Goal: Task Accomplishment & Management: Use online tool/utility

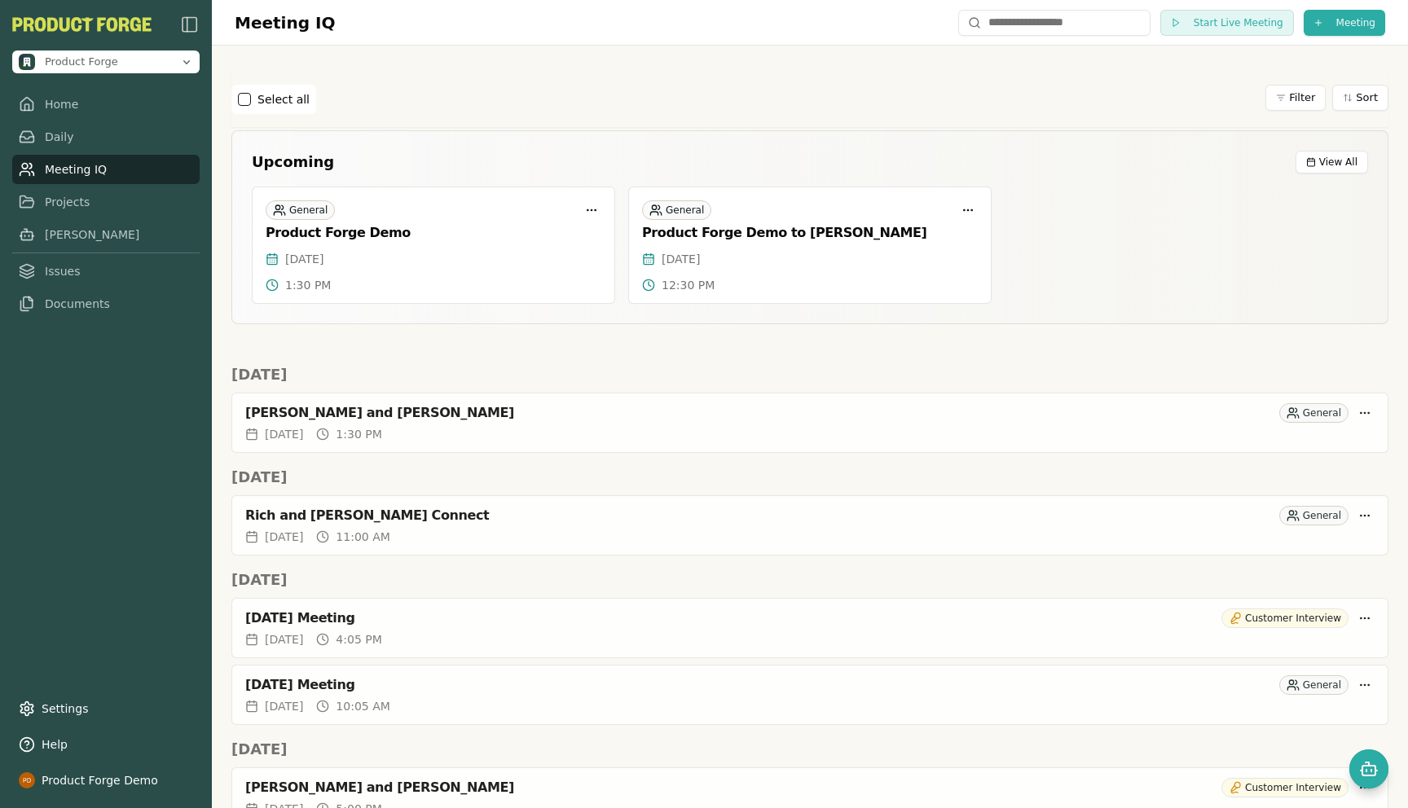
click at [51, 138] on link "Daily" at bounding box center [105, 136] width 187 height 29
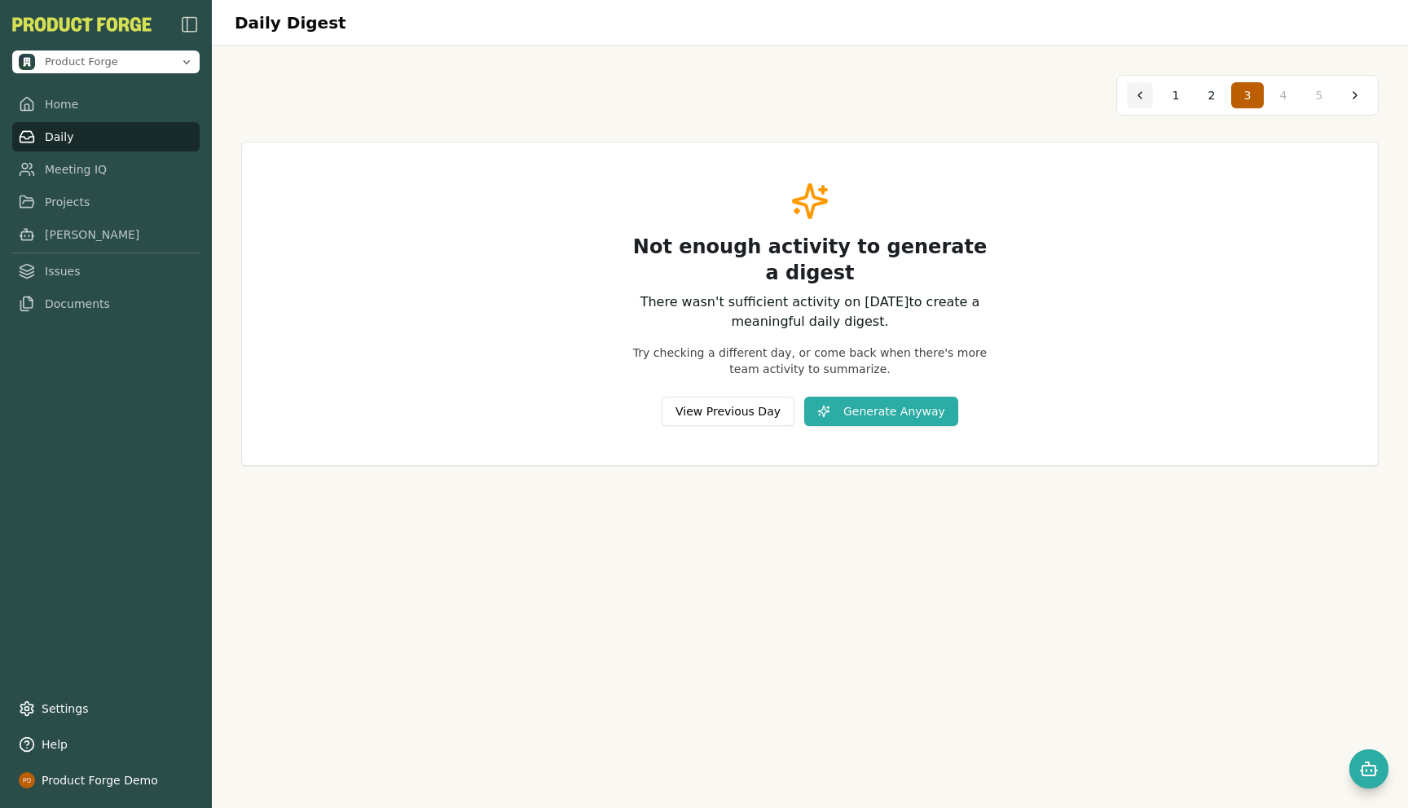
click at [1129, 103] on button at bounding box center [1140, 95] width 26 height 26
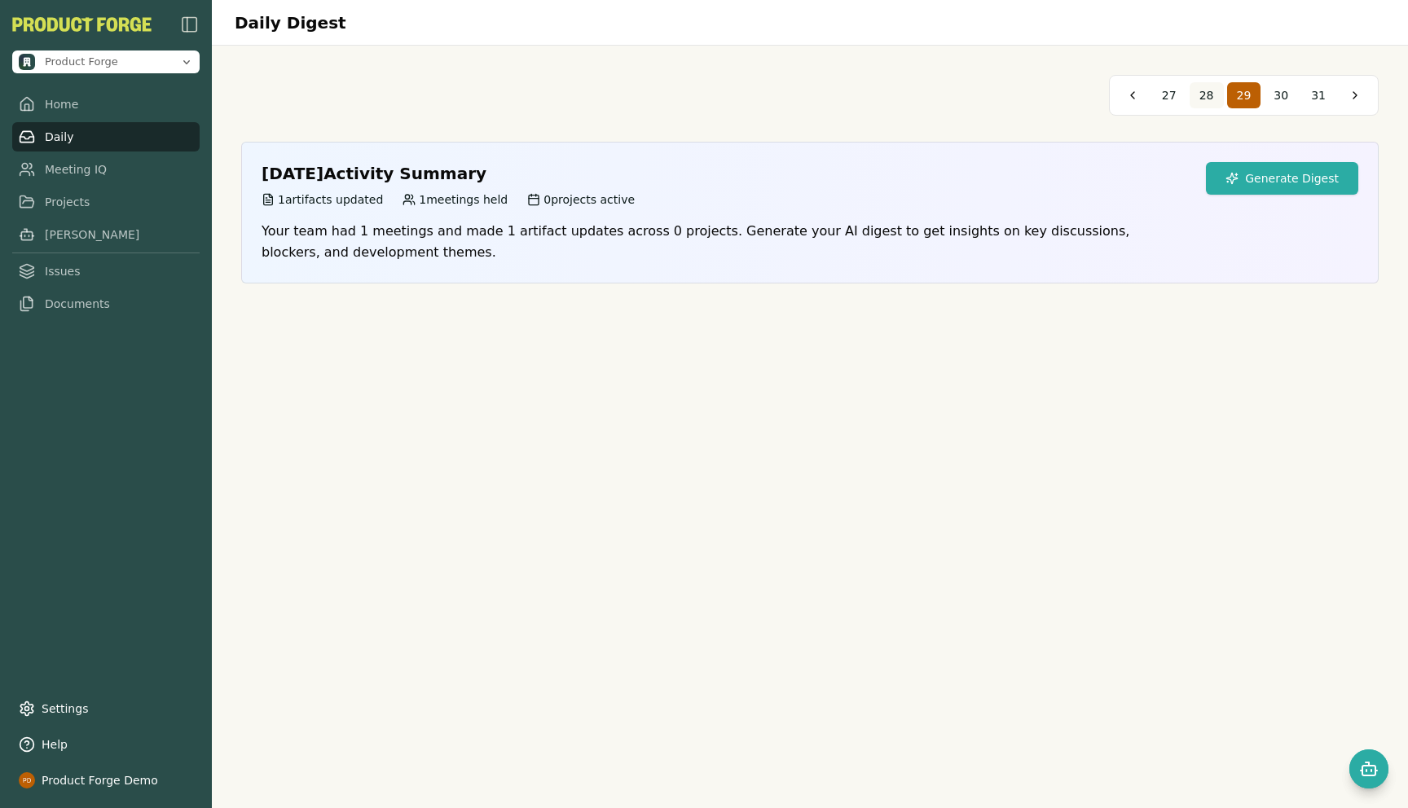
click at [1223, 85] on button "28" at bounding box center [1206, 95] width 34 height 26
click at [1215, 96] on button "27" at bounding box center [1206, 95] width 34 height 26
click at [1201, 96] on span "26" at bounding box center [1206, 95] width 15 height 16
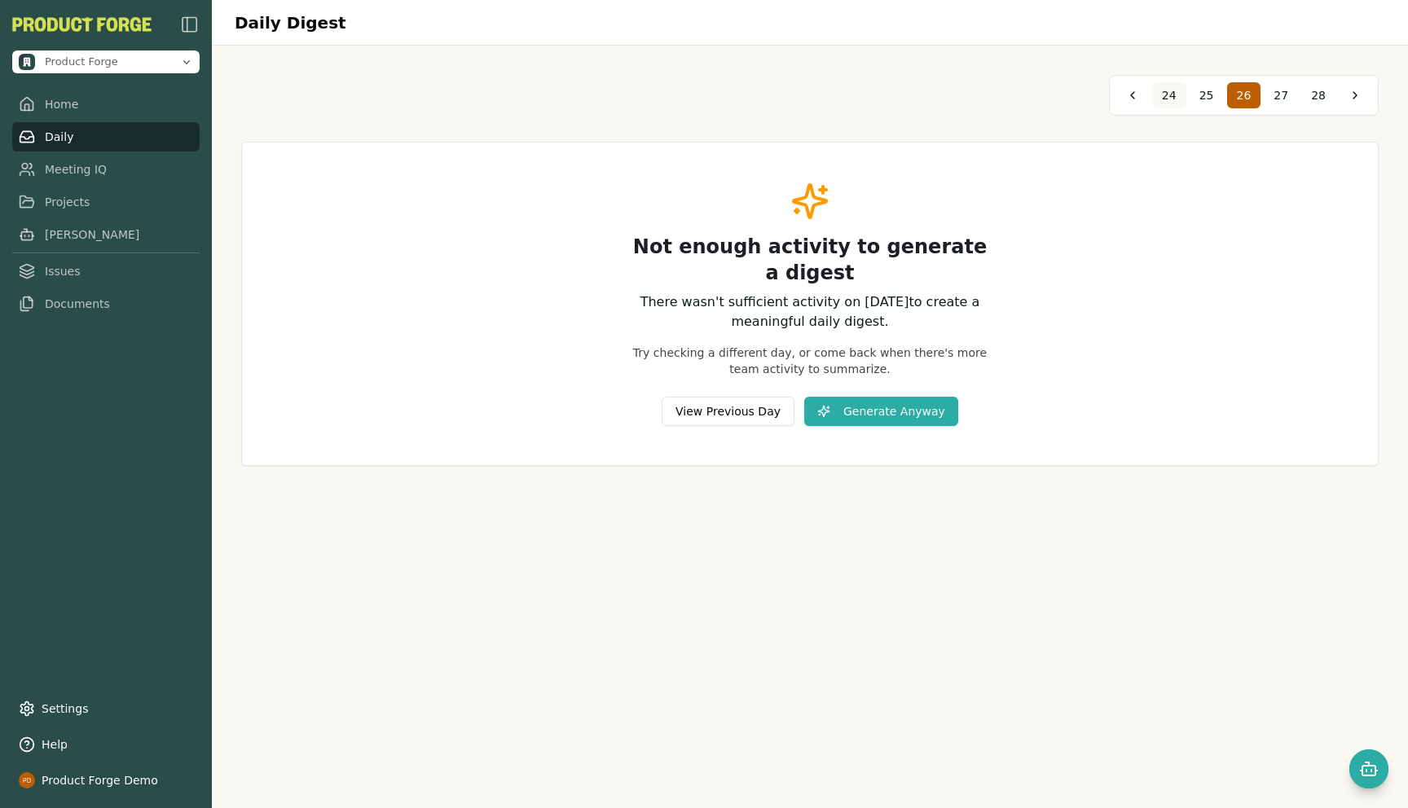
click at [1185, 96] on button "24" at bounding box center [1169, 95] width 34 height 26
click at [1195, 95] on button "23" at bounding box center [1206, 95] width 34 height 26
click at [1133, 96] on button at bounding box center [1132, 95] width 26 height 26
click at [1176, 93] on span "16" at bounding box center [1169, 95] width 15 height 16
click at [1351, 89] on button at bounding box center [1355, 95] width 26 height 26
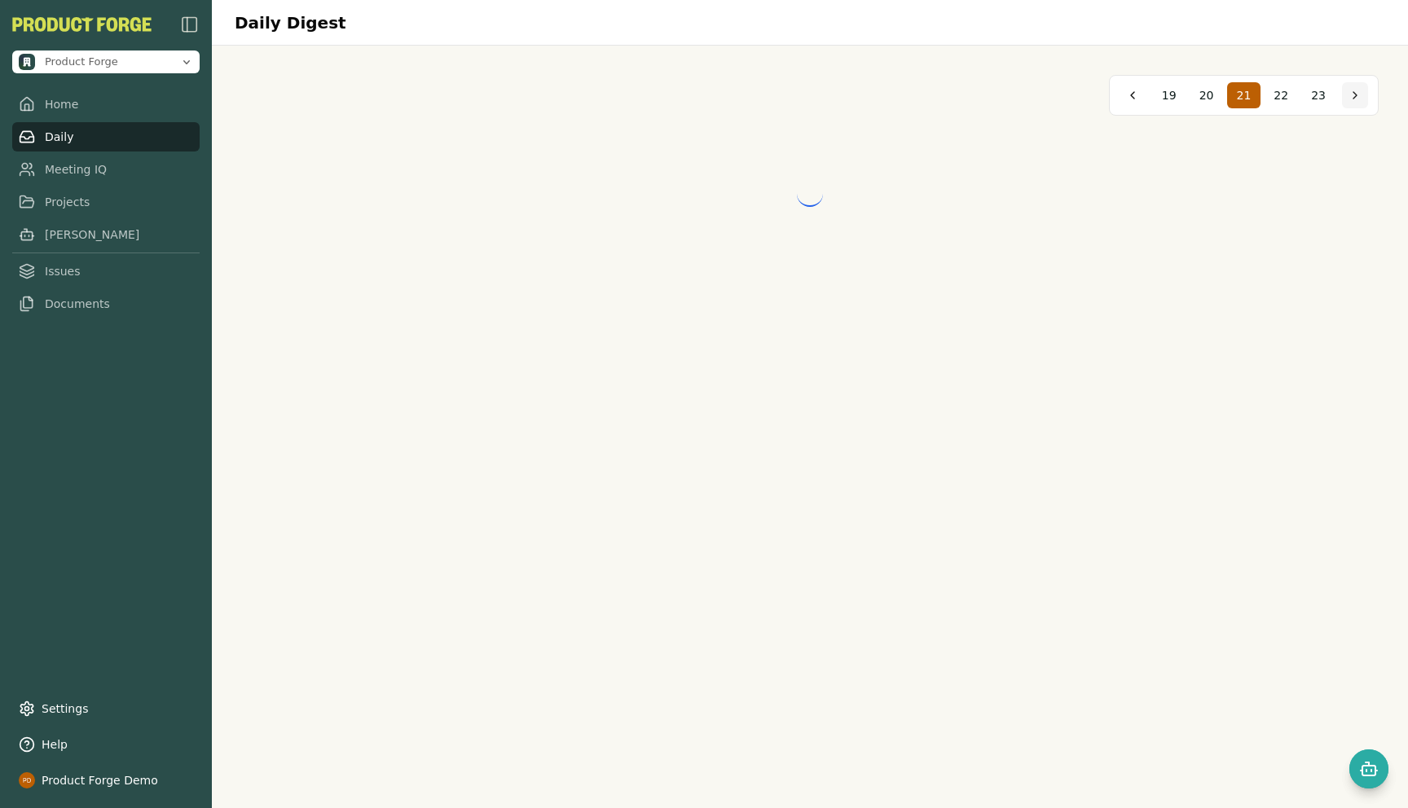
click at [1351, 89] on button at bounding box center [1355, 95] width 26 height 26
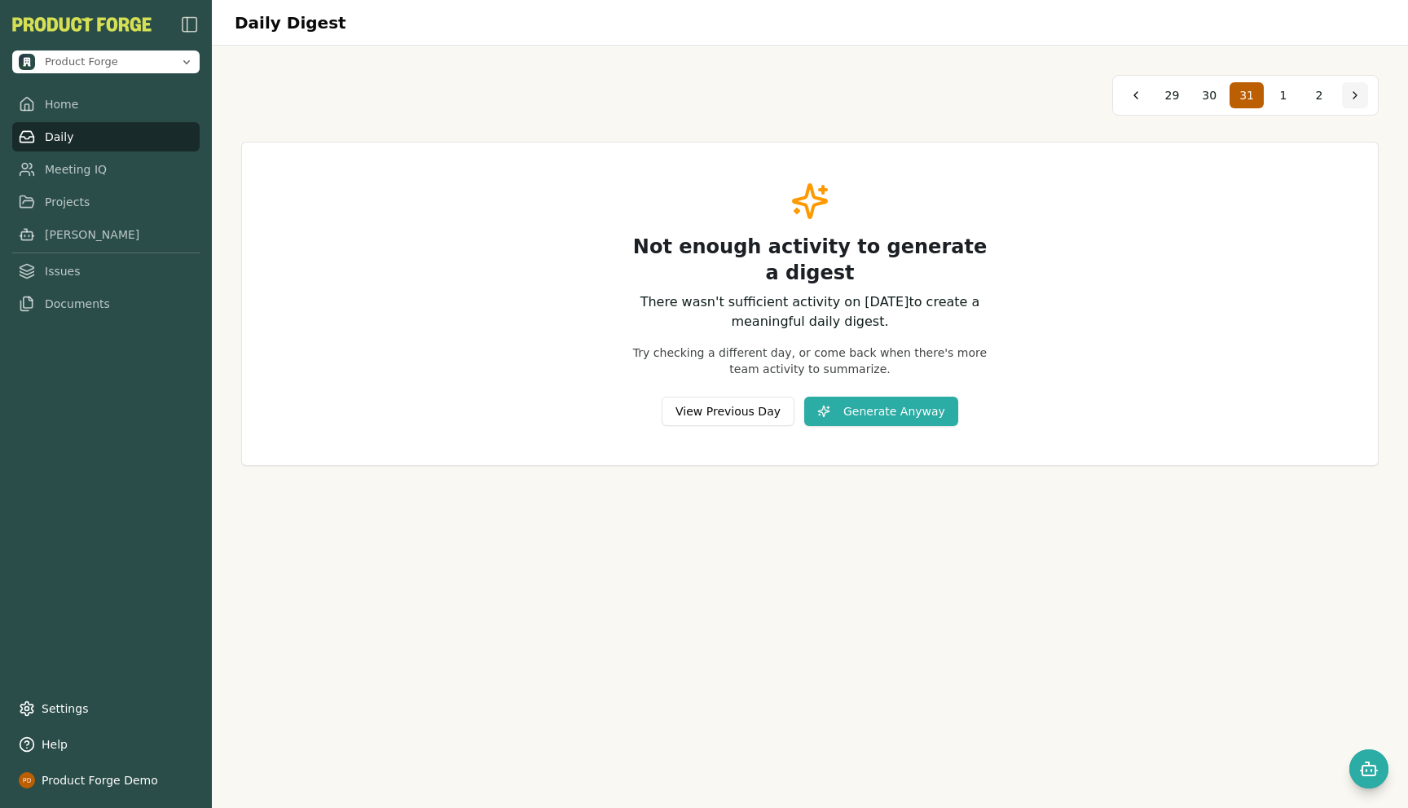
click at [1351, 89] on button at bounding box center [1355, 95] width 26 height 26
click at [1175, 96] on span "3" at bounding box center [1175, 95] width 7 height 16
click at [1217, 98] on button "2" at bounding box center [1211, 95] width 33 height 26
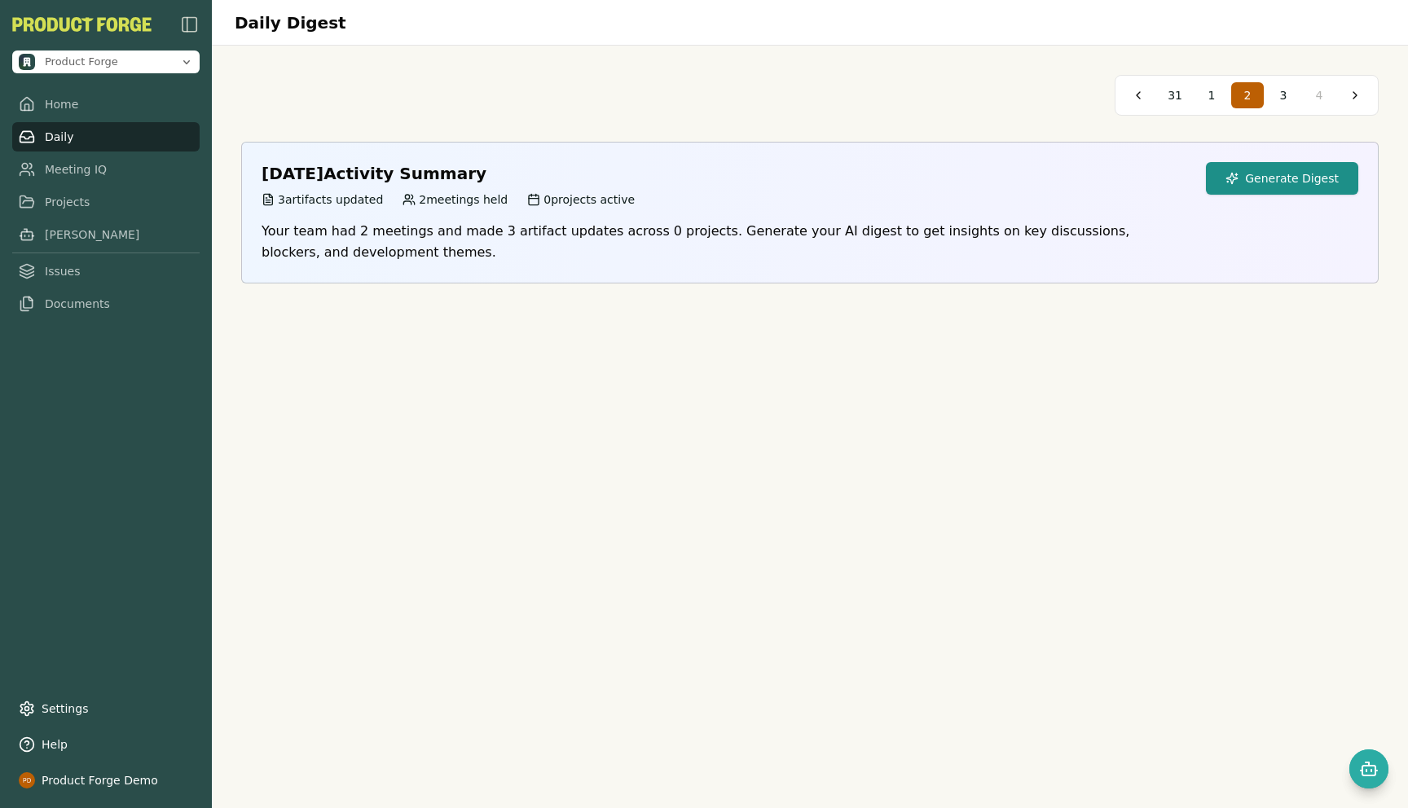
click at [1258, 183] on button "Generate Digest" at bounding box center [1282, 178] width 152 height 33
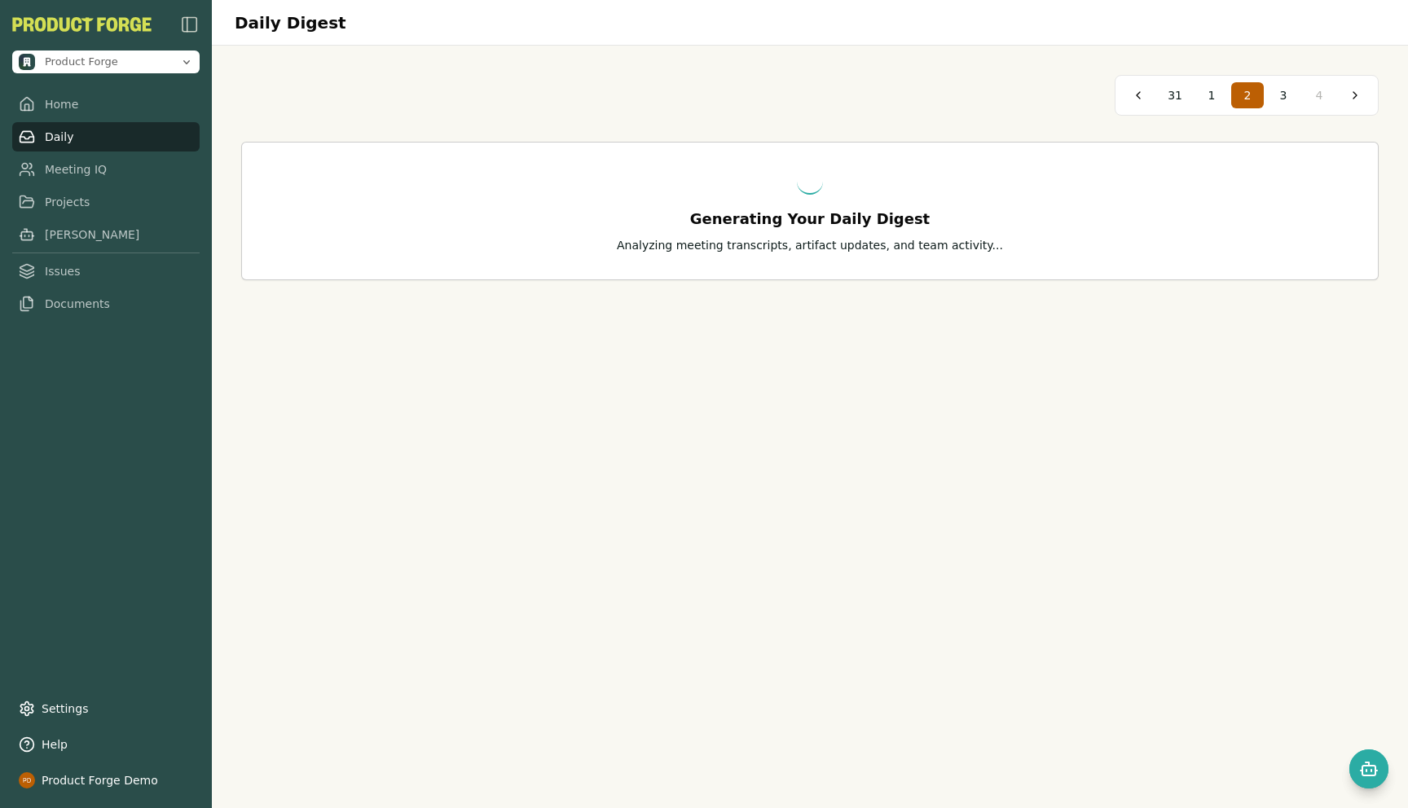
click at [257, 263] on div "Generating Your Daily Digest Analyzing meeting transcripts, artifact updates, a…" at bounding box center [809, 211] width 1135 height 137
click at [248, 262] on div "Generating Your Daily Digest Analyzing meeting transcripts, artifact updates, a…" at bounding box center [809, 211] width 1135 height 137
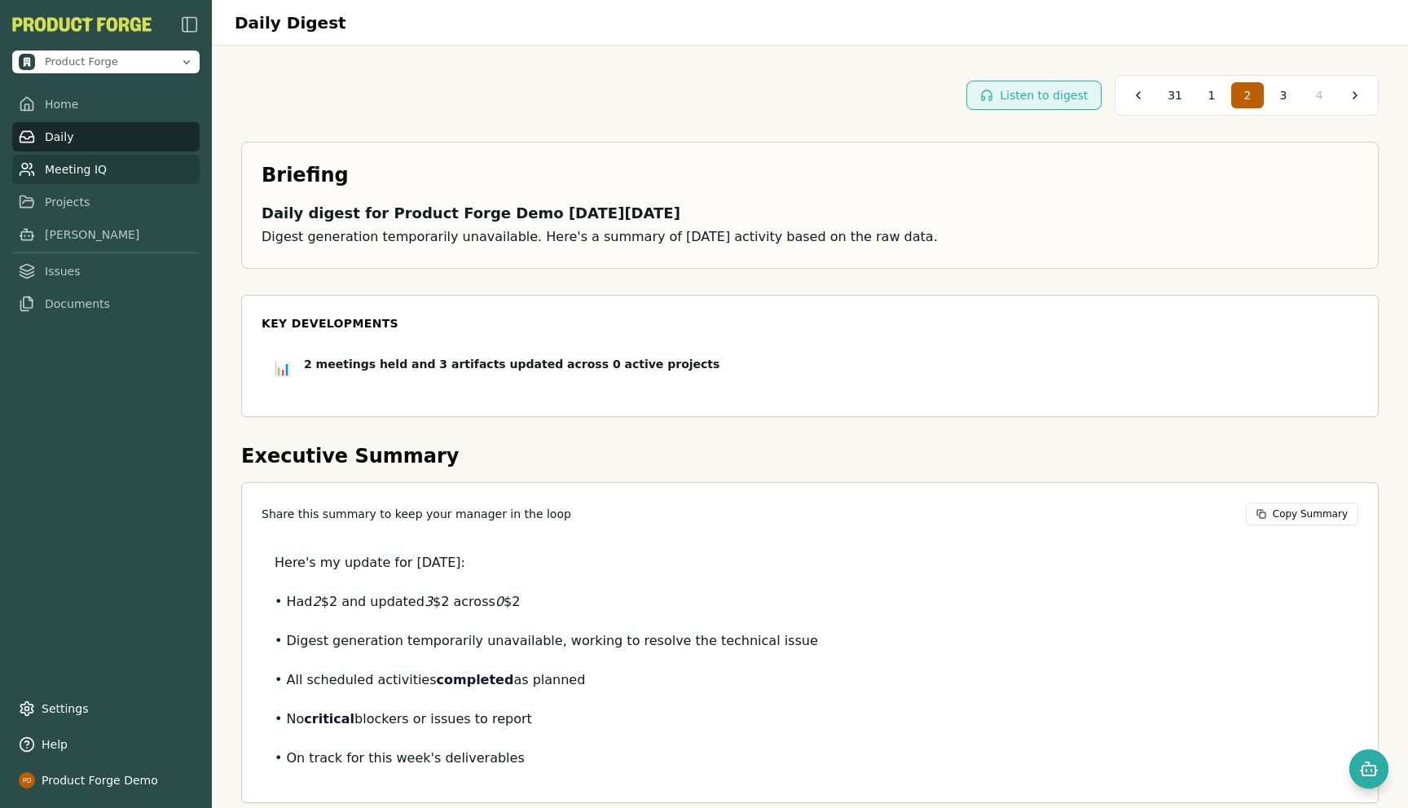
click at [76, 170] on link "Meeting IQ" at bounding box center [105, 169] width 187 height 29
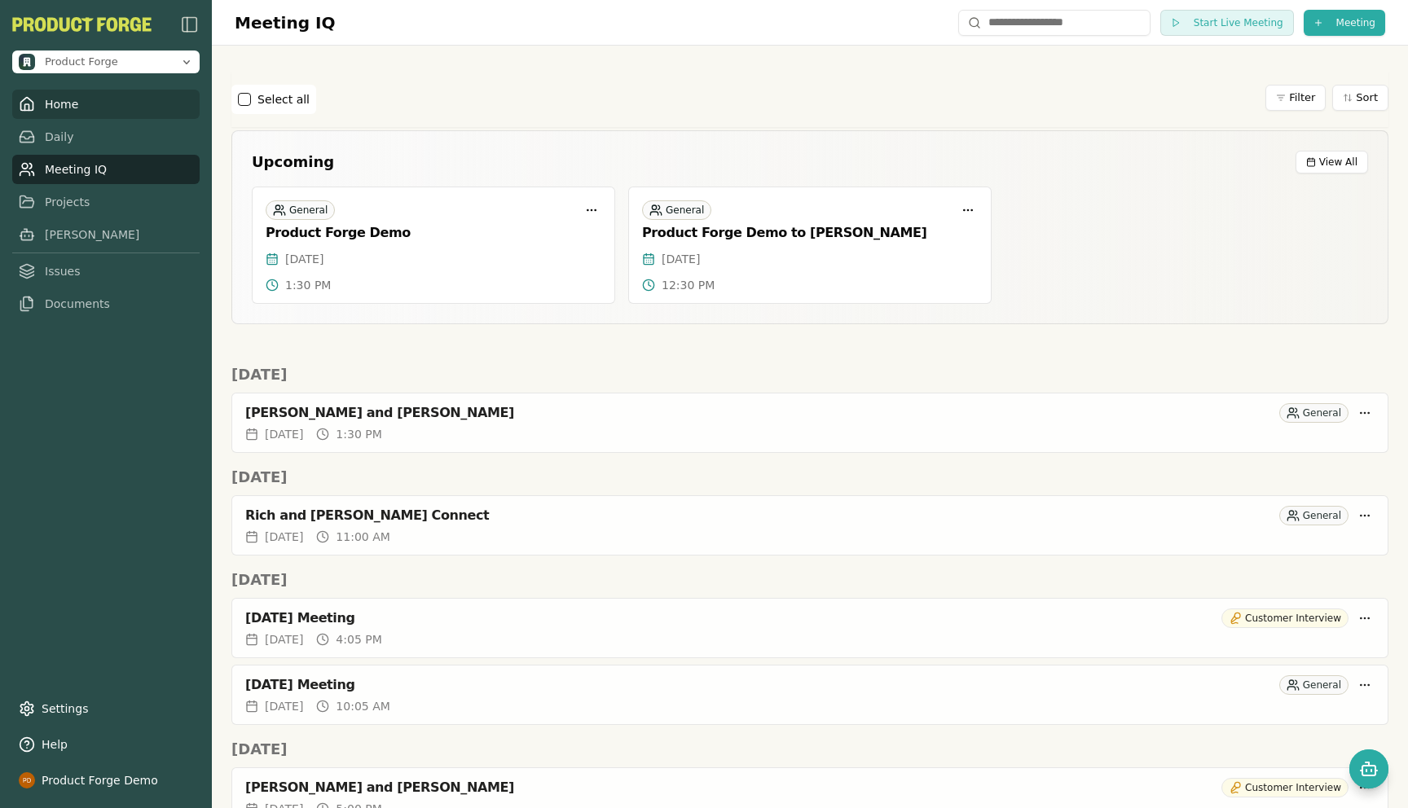
click at [53, 106] on link "Home" at bounding box center [105, 104] width 187 height 29
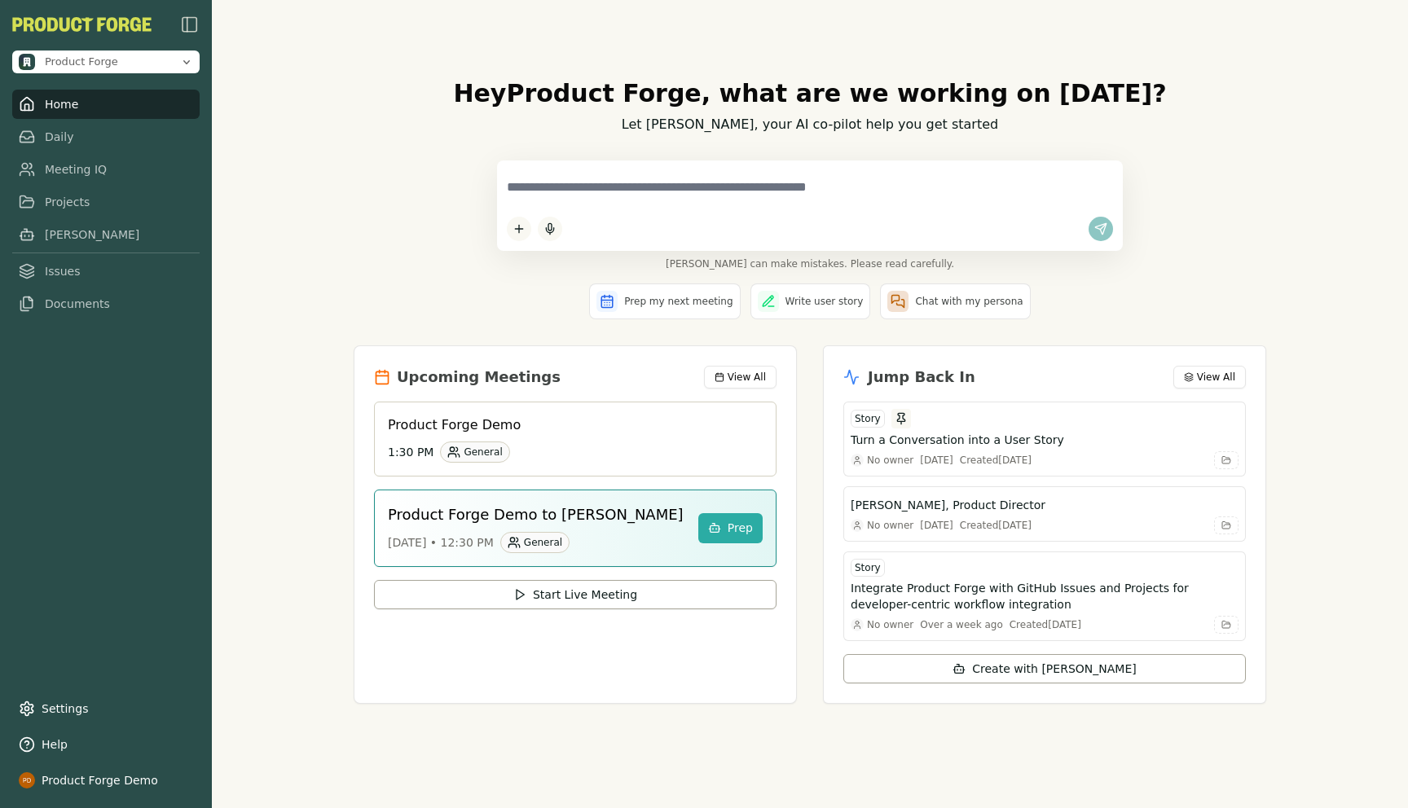
click at [634, 187] on textarea at bounding box center [810, 187] width 606 height 34
paste textarea "**********"
type textarea "**********"
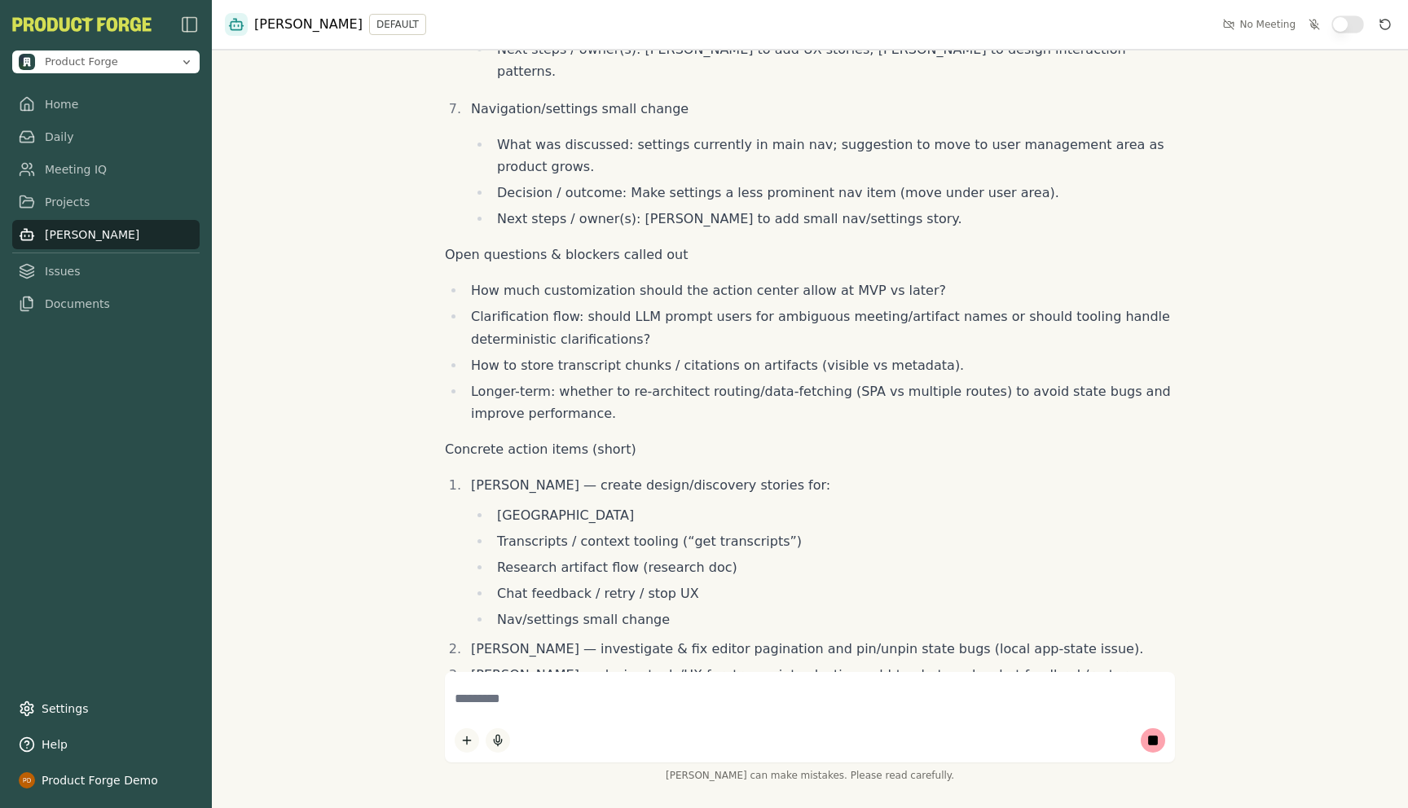
scroll to position [1697, 0]
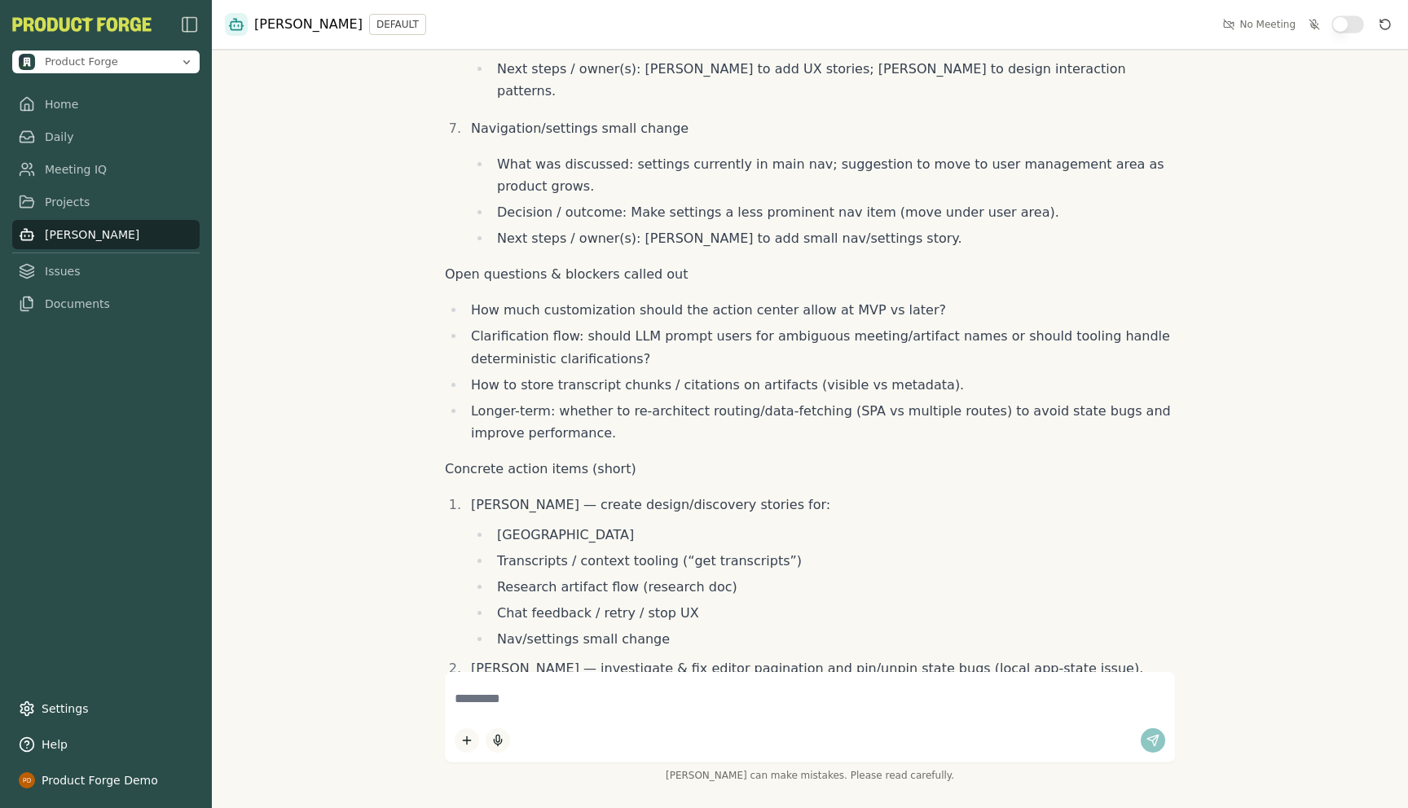
click at [1386, 25] on icon "Reset conversation" at bounding box center [1384, 24] width 13 height 13
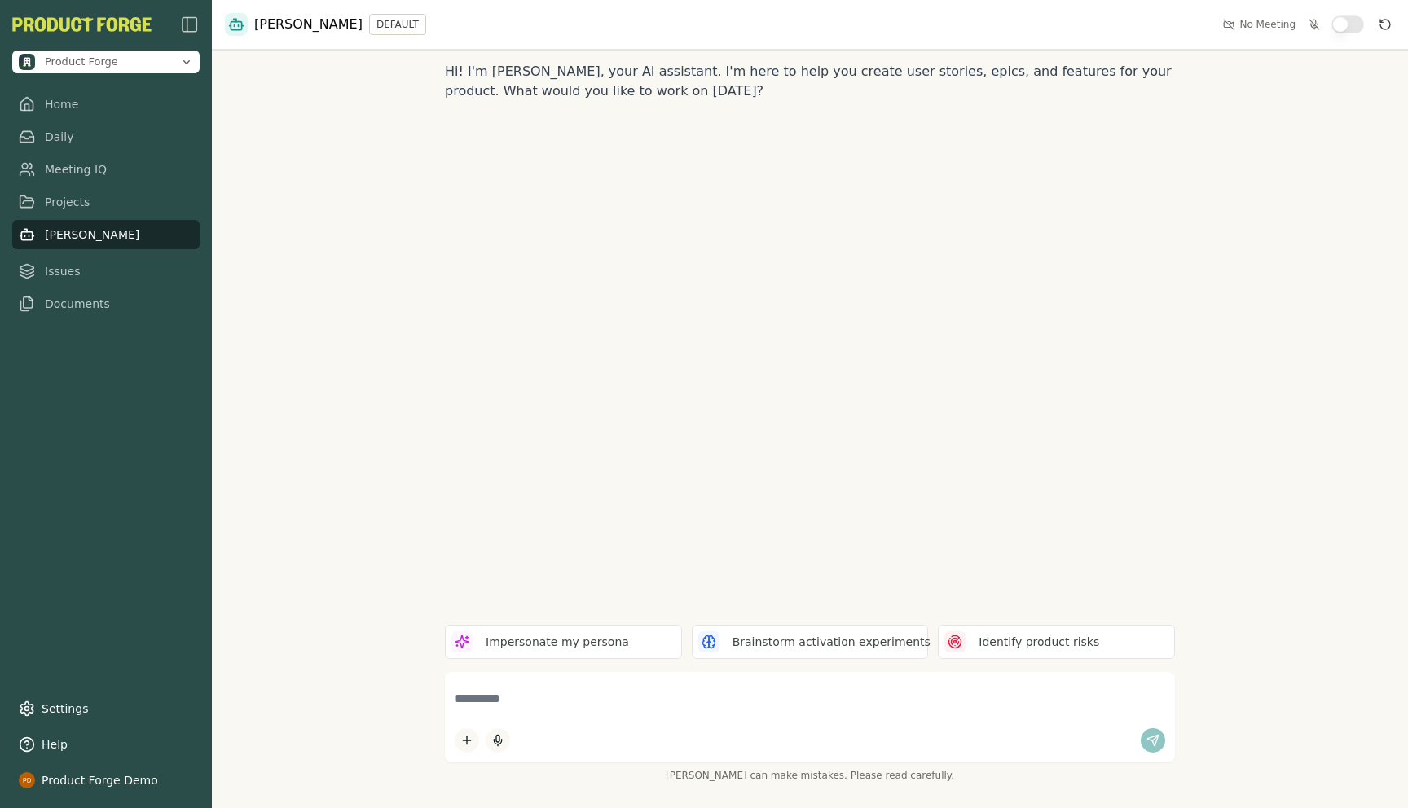
click at [362, 257] on div "Hi! I'm [PERSON_NAME], your AI assistant. I'm here to help you create user stor…" at bounding box center [810, 404] width 1196 height 808
click at [76, 96] on link "Home" at bounding box center [105, 104] width 187 height 29
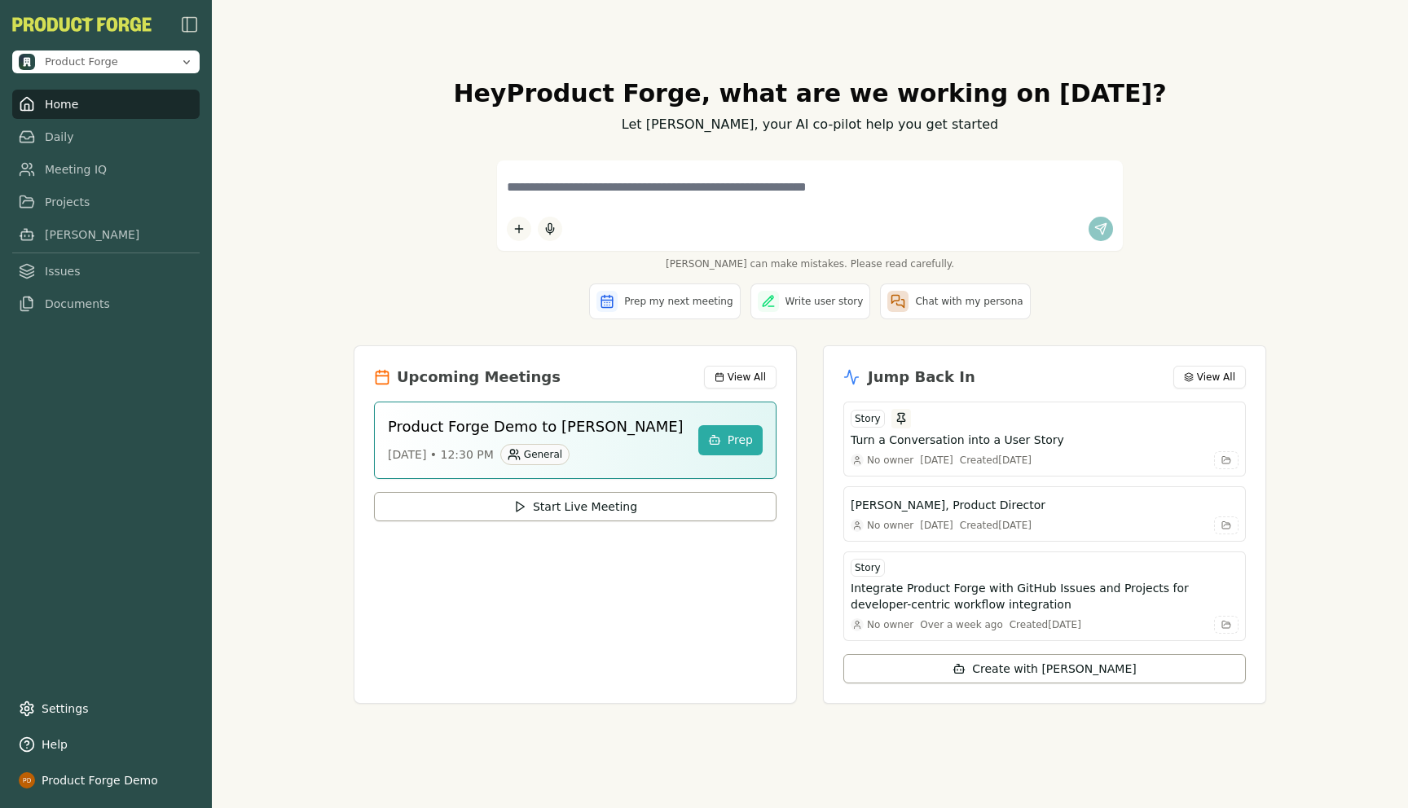
click at [332, 240] on div "Hey Product Forge , what are we working on [DATE]? Let [PERSON_NAME], your AI c…" at bounding box center [810, 404] width 1196 height 808
click at [344, 211] on div "Hey Product Forge , what are we working on [DATE]? Let [PERSON_NAME], your AI c…" at bounding box center [809, 404] width 938 height 703
click at [384, 254] on div "[PERSON_NAME] can make mistakes. Please read carefully." at bounding box center [810, 215] width 912 height 110
click at [82, 169] on link "Meeting IQ" at bounding box center [105, 169] width 187 height 29
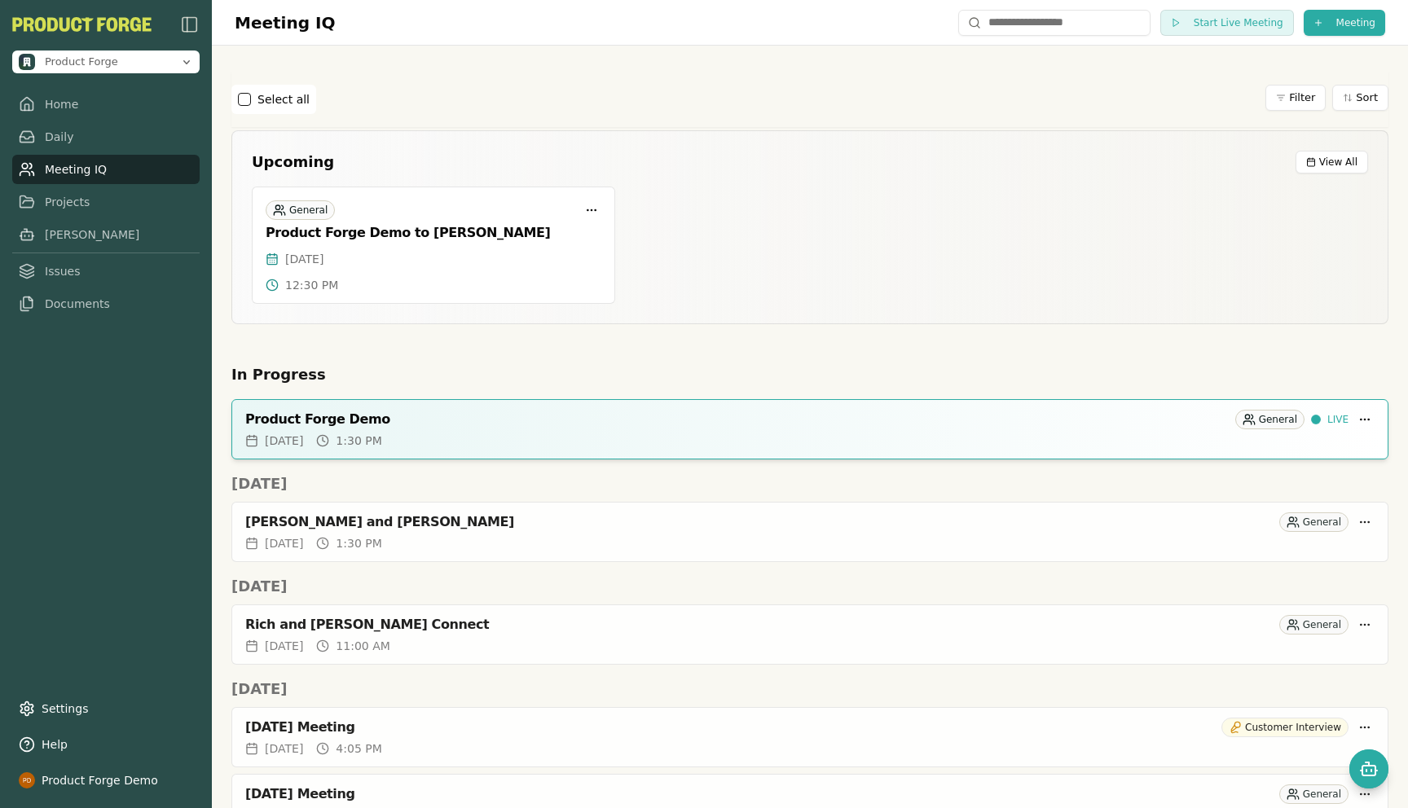
click at [576, 434] on div "[DATE] 1:30 PM" at bounding box center [809, 441] width 1129 height 16
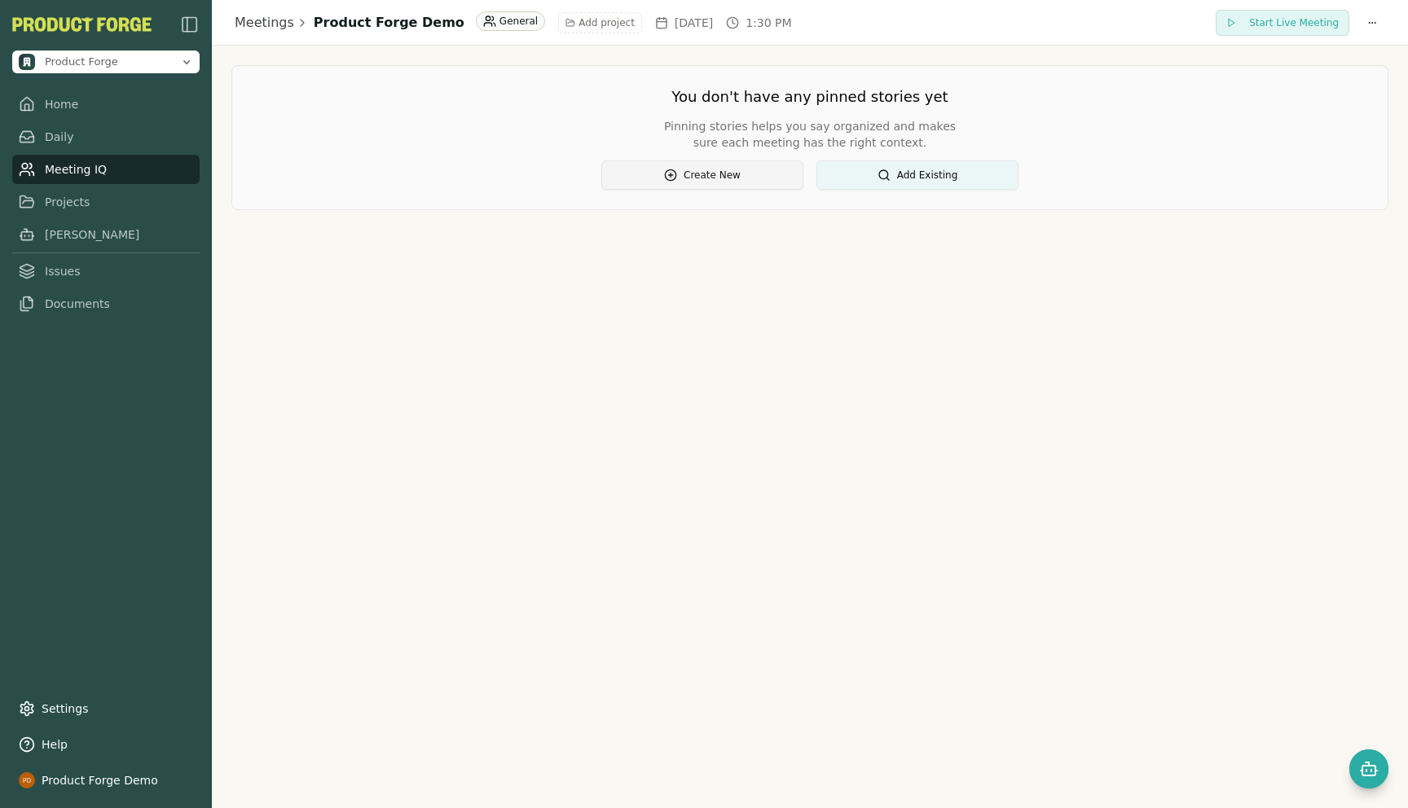
click at [692, 170] on button "Create New" at bounding box center [702, 174] width 202 height 29
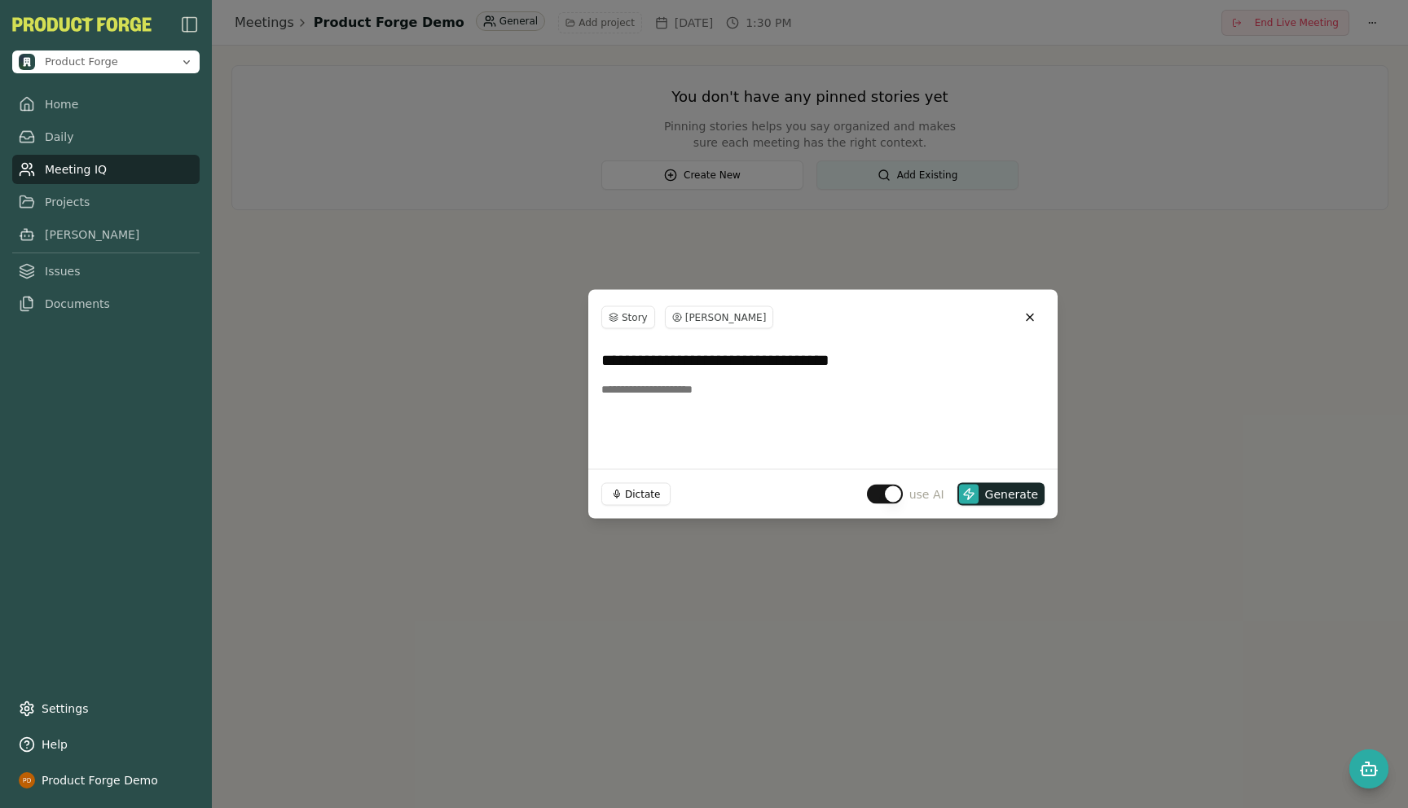
type input "**********"
click at [679, 414] on textarea at bounding box center [822, 415] width 443 height 81
click at [882, 495] on button "button" at bounding box center [885, 495] width 36 height 20
click at [1014, 495] on span "Create" at bounding box center [1018, 494] width 38 height 16
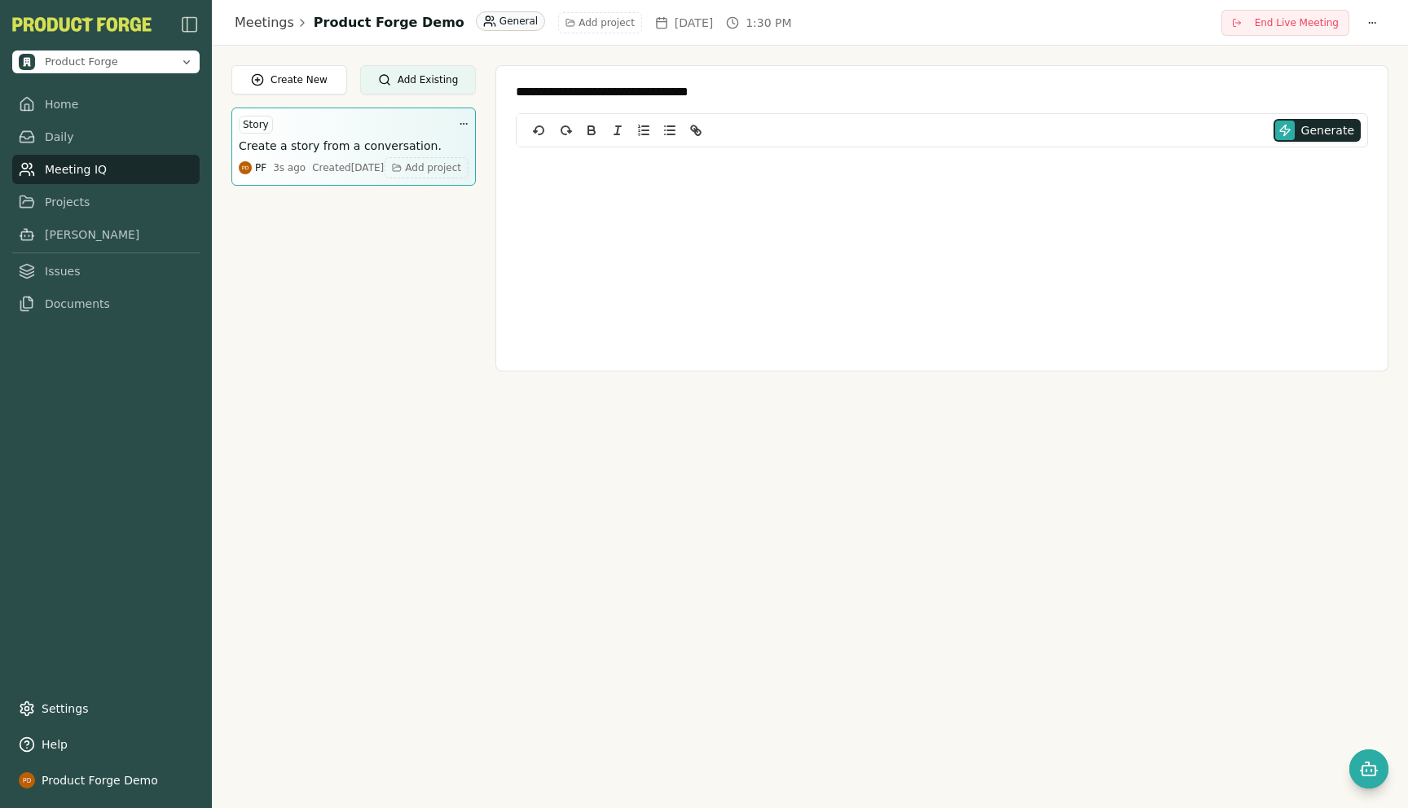
click at [302, 138] on h3 "Create a story from a conversation." at bounding box center [340, 146] width 203 height 16
click at [1307, 126] on span "Generate" at bounding box center [1327, 130] width 53 height 16
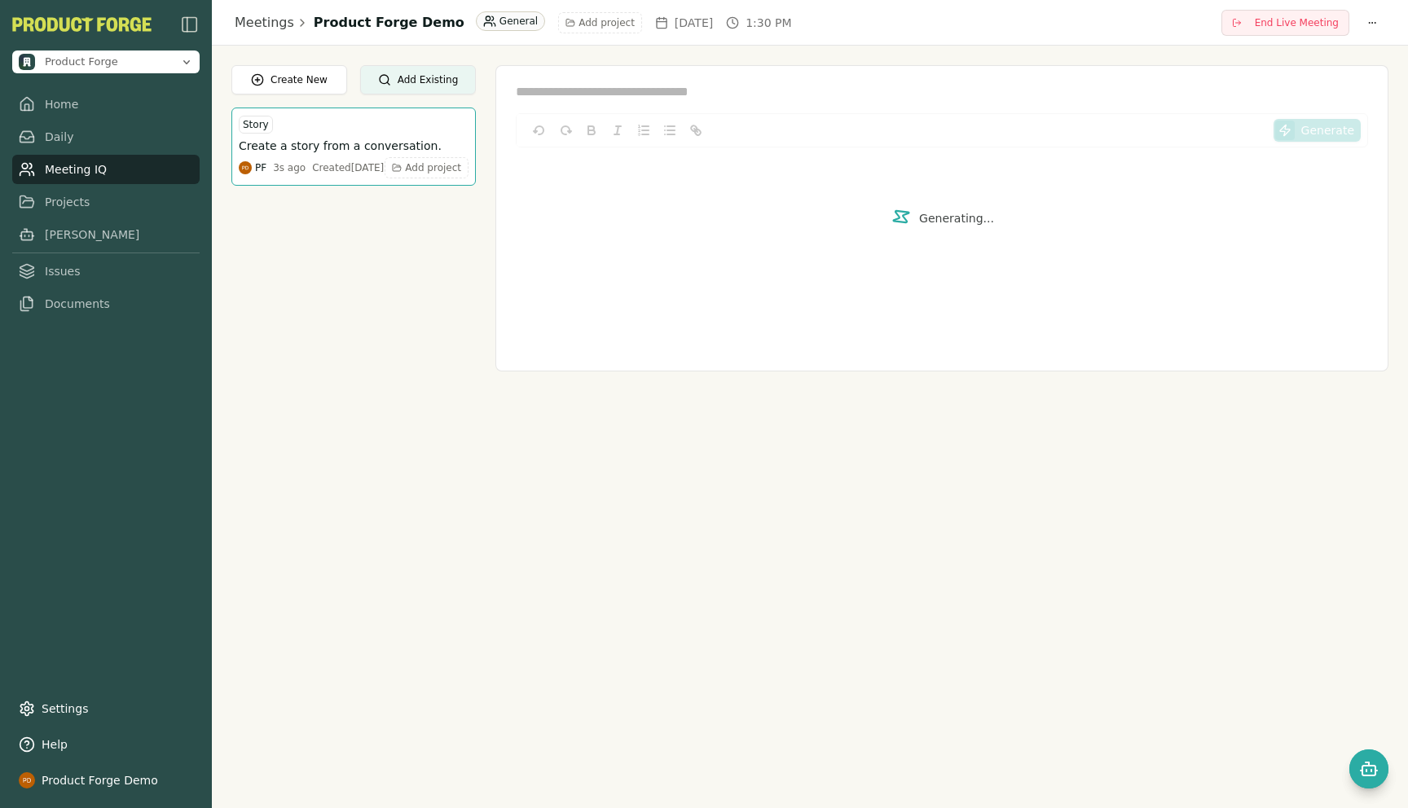
type textarea "**********"
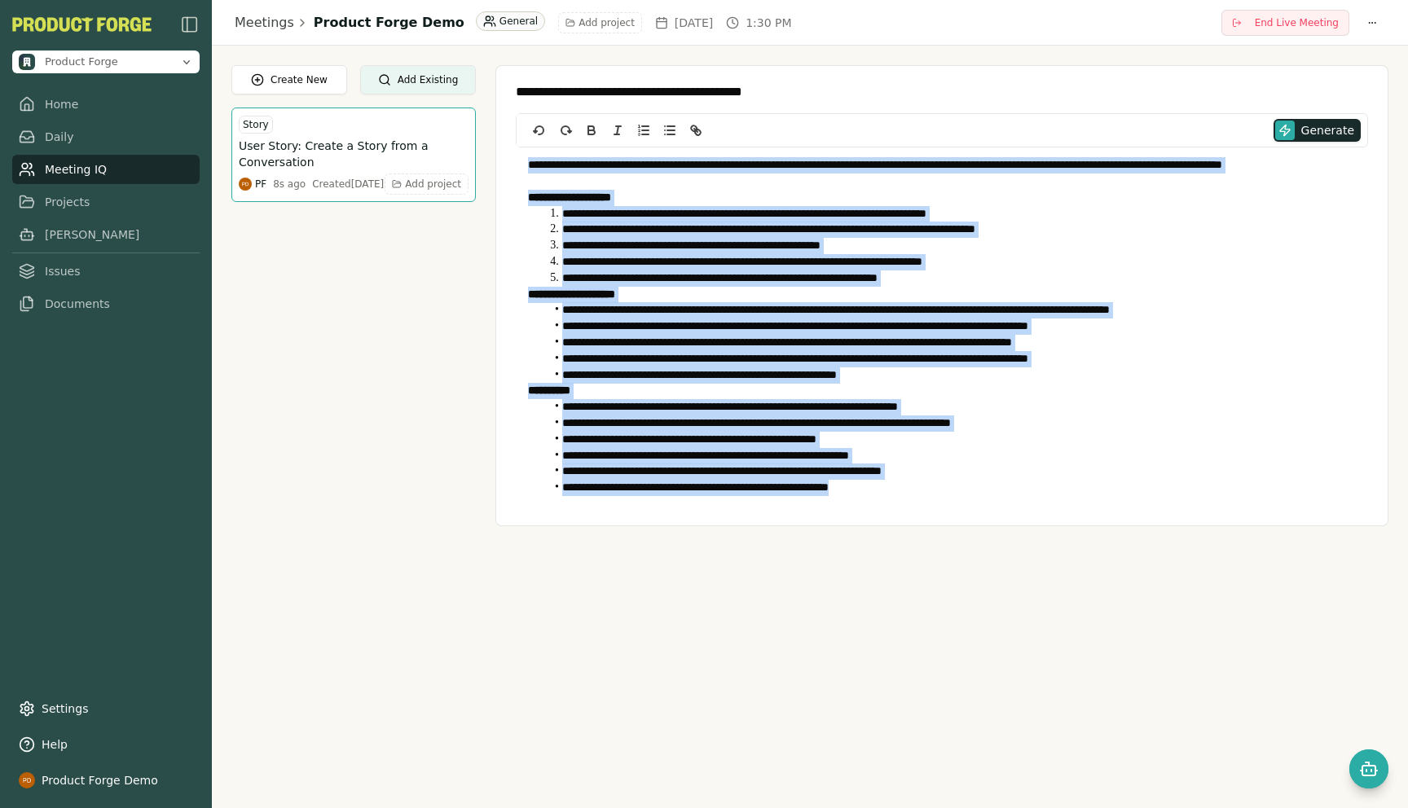
drag, startPoint x: 525, startPoint y: 162, endPoint x: 917, endPoint y: 501, distance: 518.0
click at [917, 501] on div "**********" at bounding box center [942, 326] width 852 height 358
click at [77, 166] on link "Meeting IQ" at bounding box center [105, 169] width 187 height 29
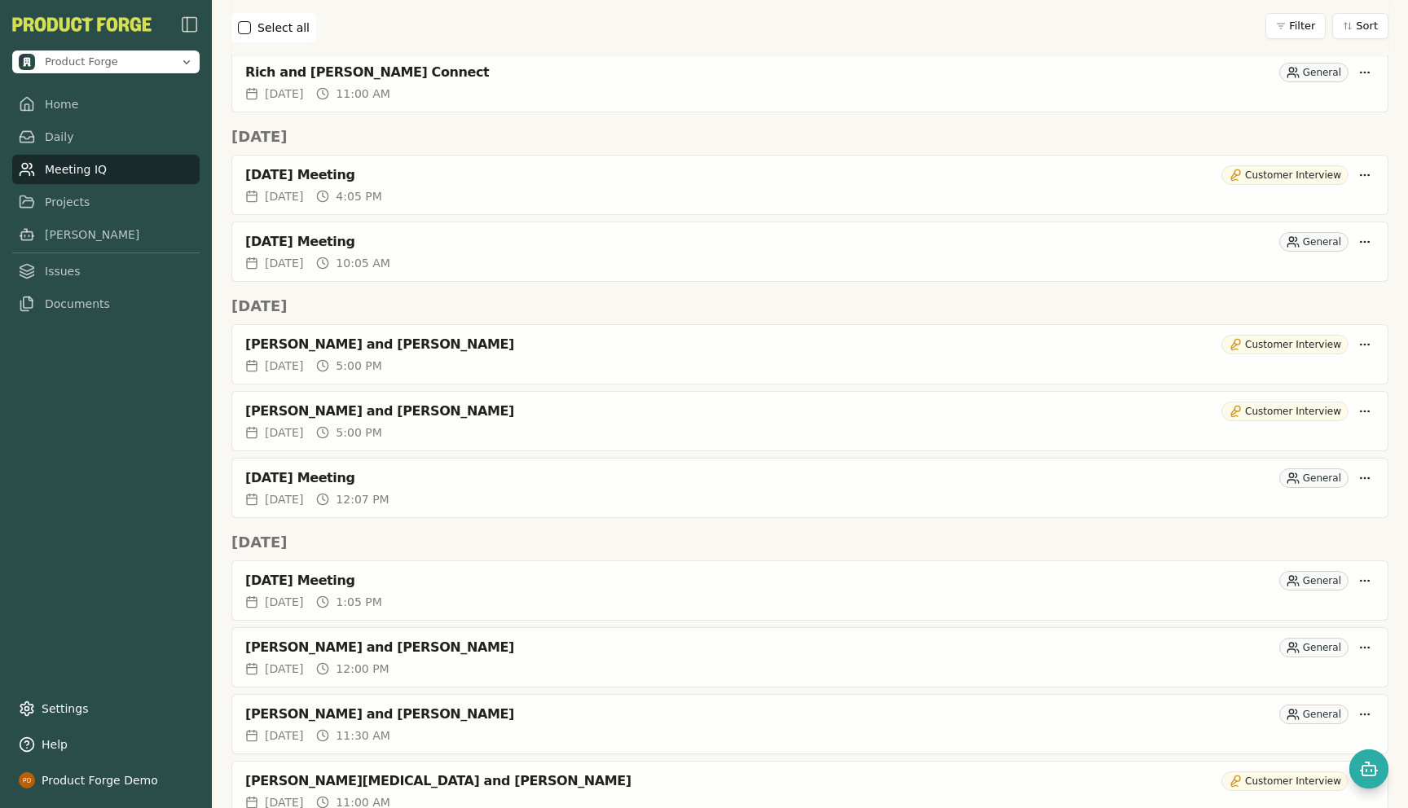
scroll to position [598, 0]
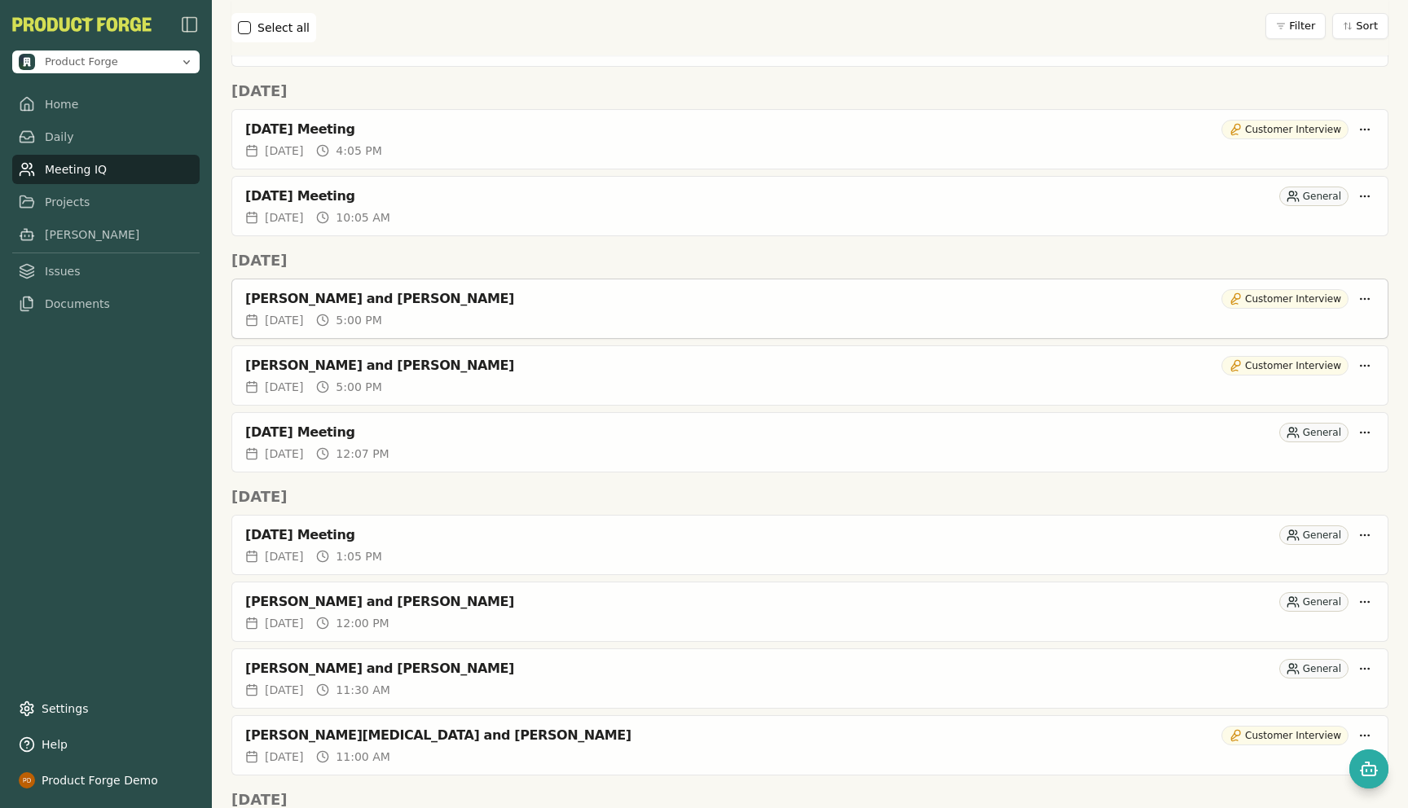
click at [323, 303] on div "[PERSON_NAME] and [PERSON_NAME]" at bounding box center [729, 299] width 969 height 16
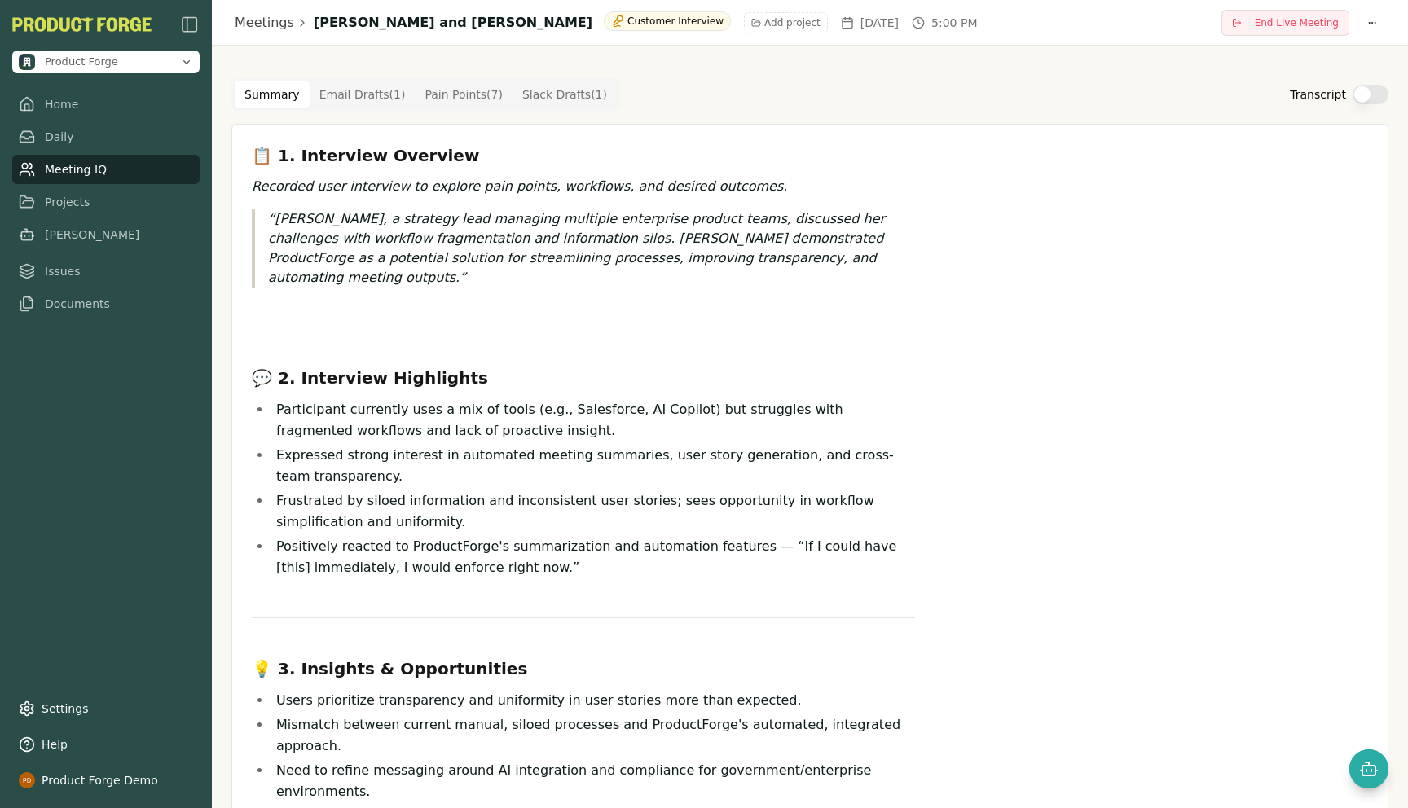
click at [350, 94] on Draft "Email Drafts ( 1 )" at bounding box center [363, 94] width 106 height 26
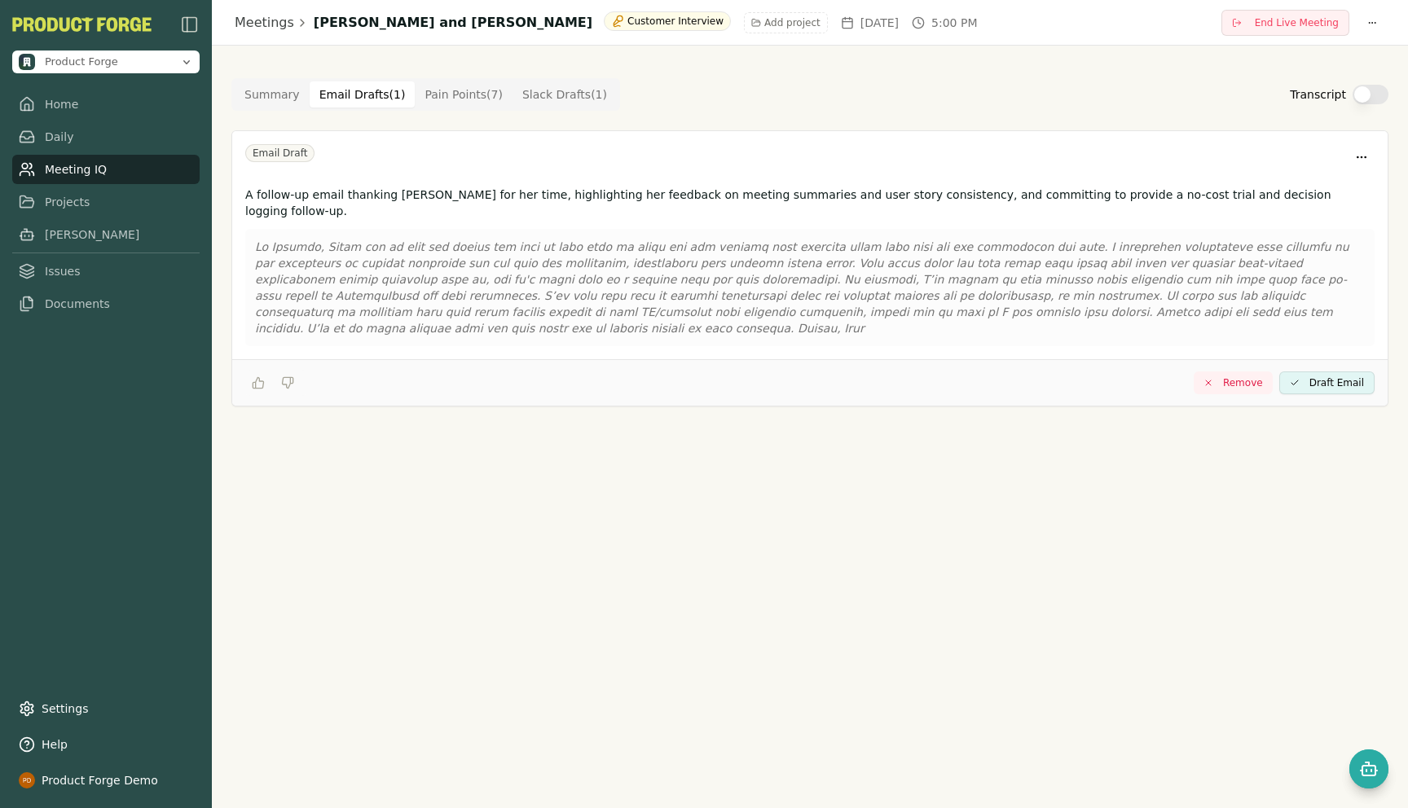
click at [253, 103] on button "Summary" at bounding box center [272, 94] width 75 height 26
click at [332, 96] on Draft "Email Drafts ( 1 )" at bounding box center [363, 94] width 106 height 26
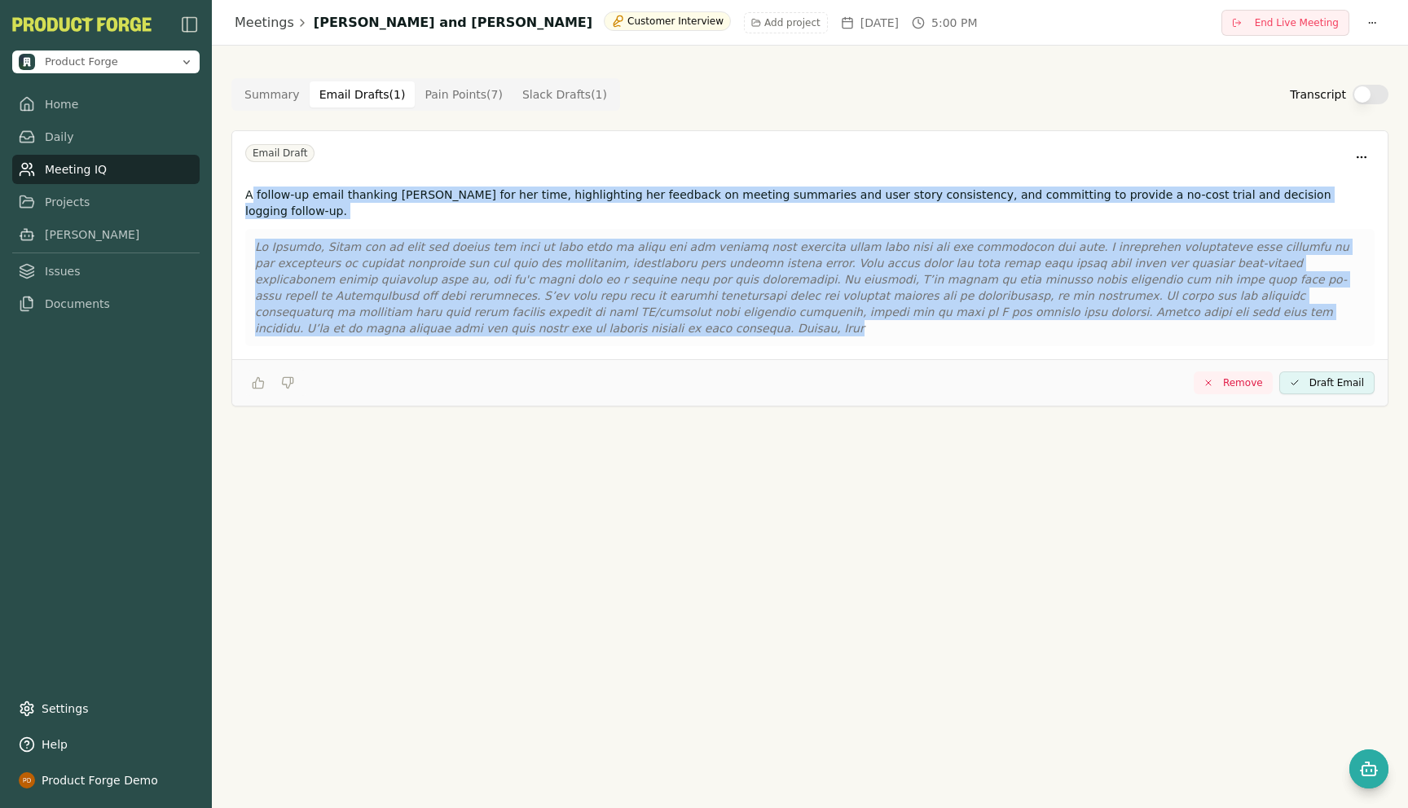
drag, startPoint x: 249, startPoint y: 195, endPoint x: 1283, endPoint y: 304, distance: 1039.3
click at [1283, 304] on div "A follow-up email thanking [PERSON_NAME] for her time, highlighting her feedbac…" at bounding box center [809, 269] width 1155 height 179
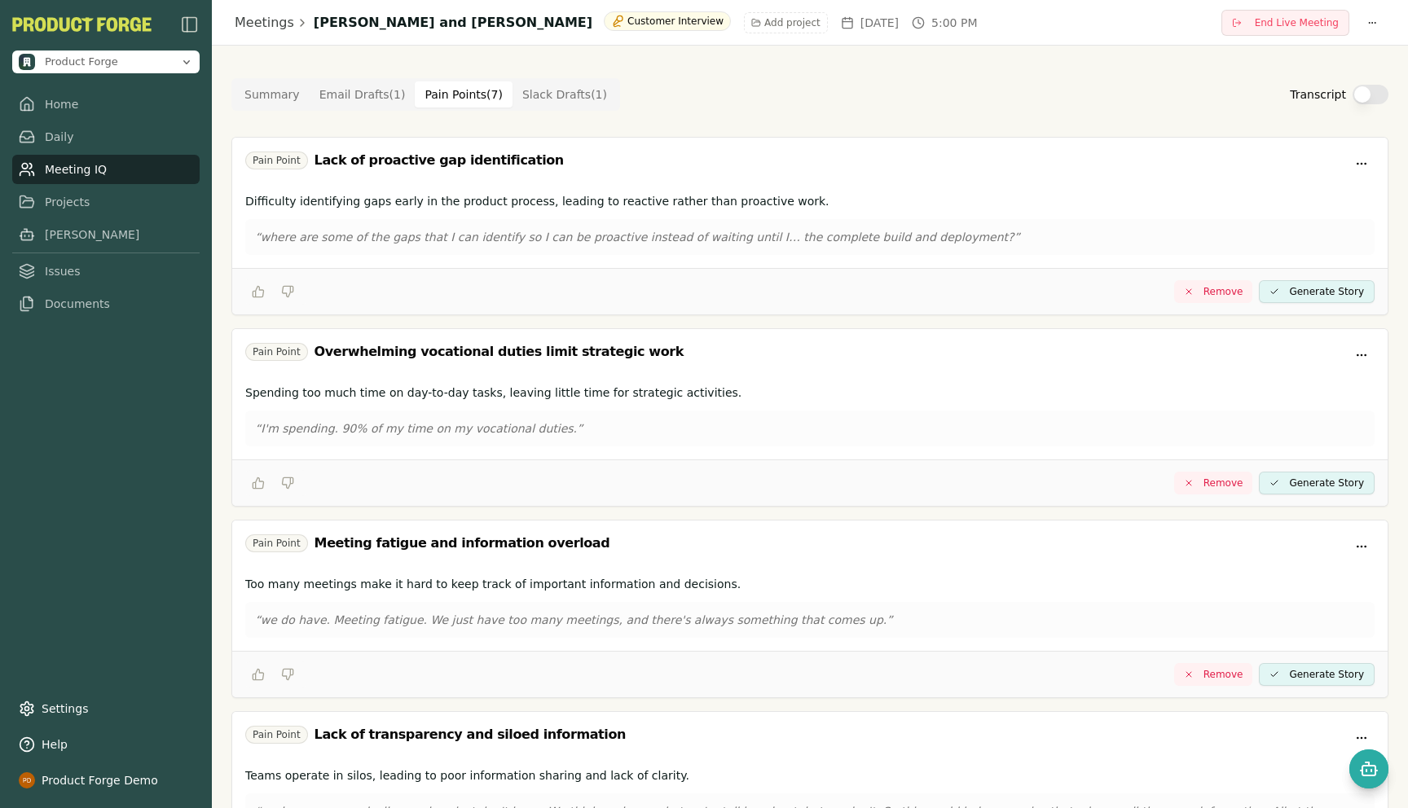
click at [428, 98] on Point "Pain Points ( 7 )" at bounding box center [464, 94] width 98 height 26
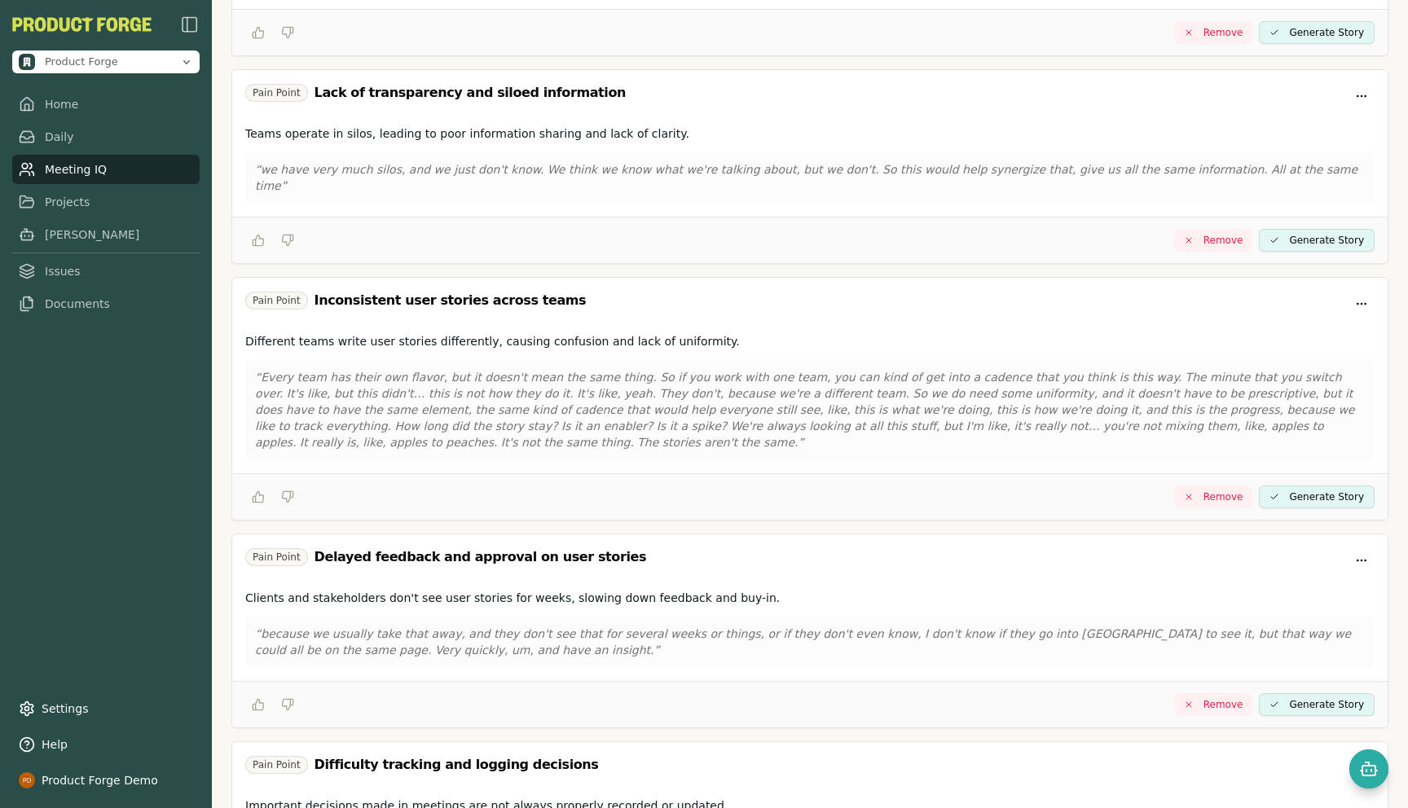
scroll to position [822, 0]
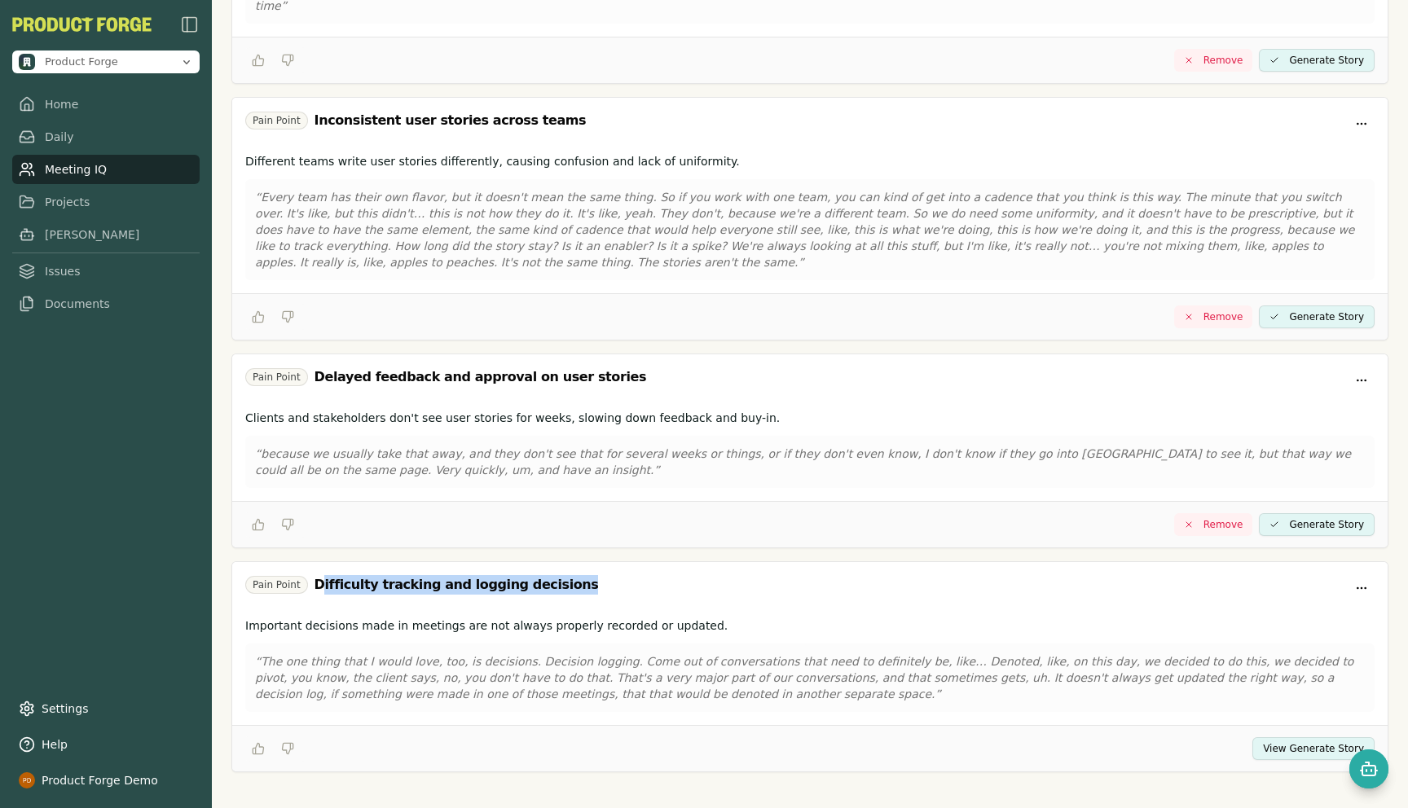
drag, startPoint x: 319, startPoint y: 571, endPoint x: 573, endPoint y: 576, distance: 253.4
click at [573, 576] on div "Pain Point Difficulty tracking and logging decisions" at bounding box center [809, 588] width 1129 height 26
click at [567, 575] on div "Pain Point Difficulty tracking and logging decisions" at bounding box center [809, 588] width 1129 height 26
click at [1284, 737] on button "View Generate Story" at bounding box center [1313, 748] width 122 height 23
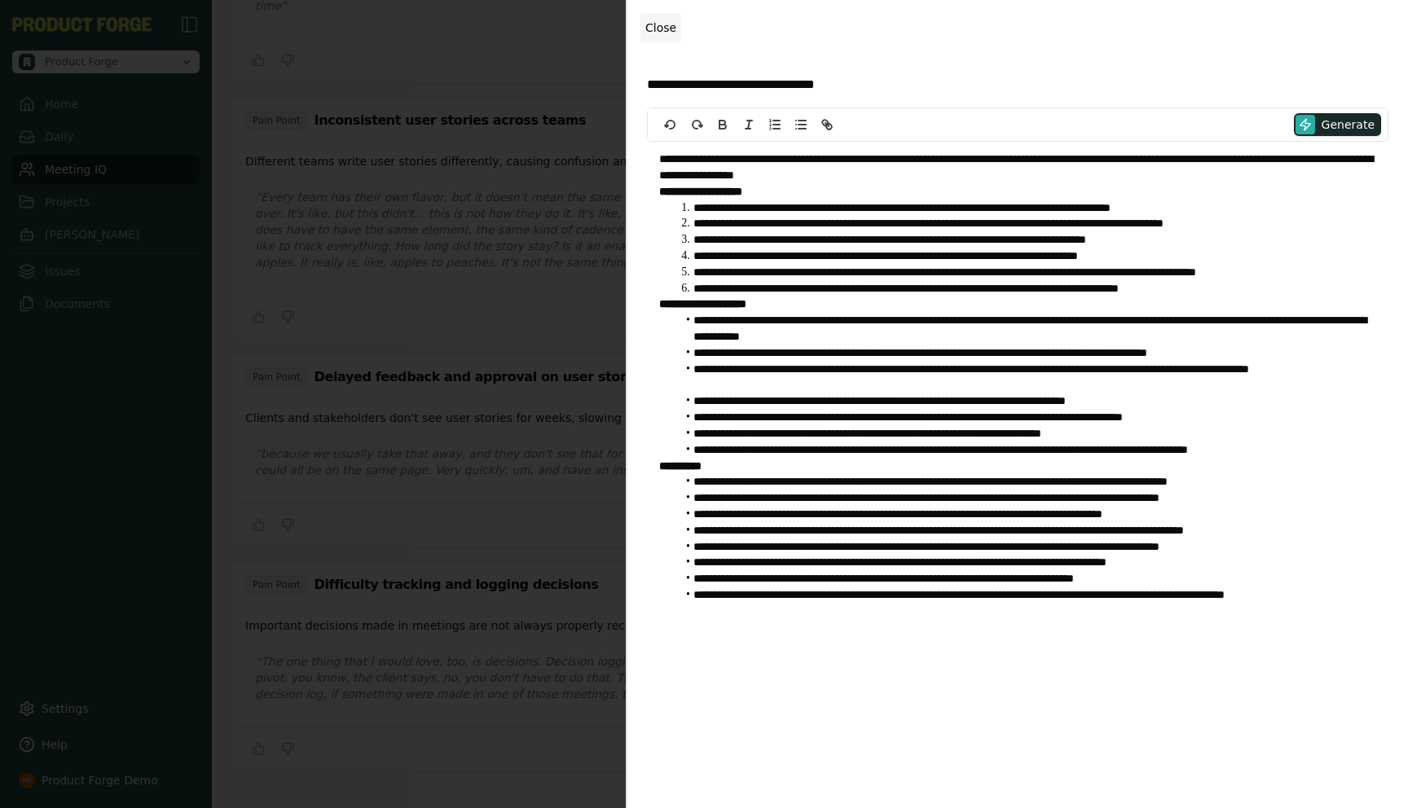
click at [660, 35] on button "Close" at bounding box center [660, 27] width 41 height 29
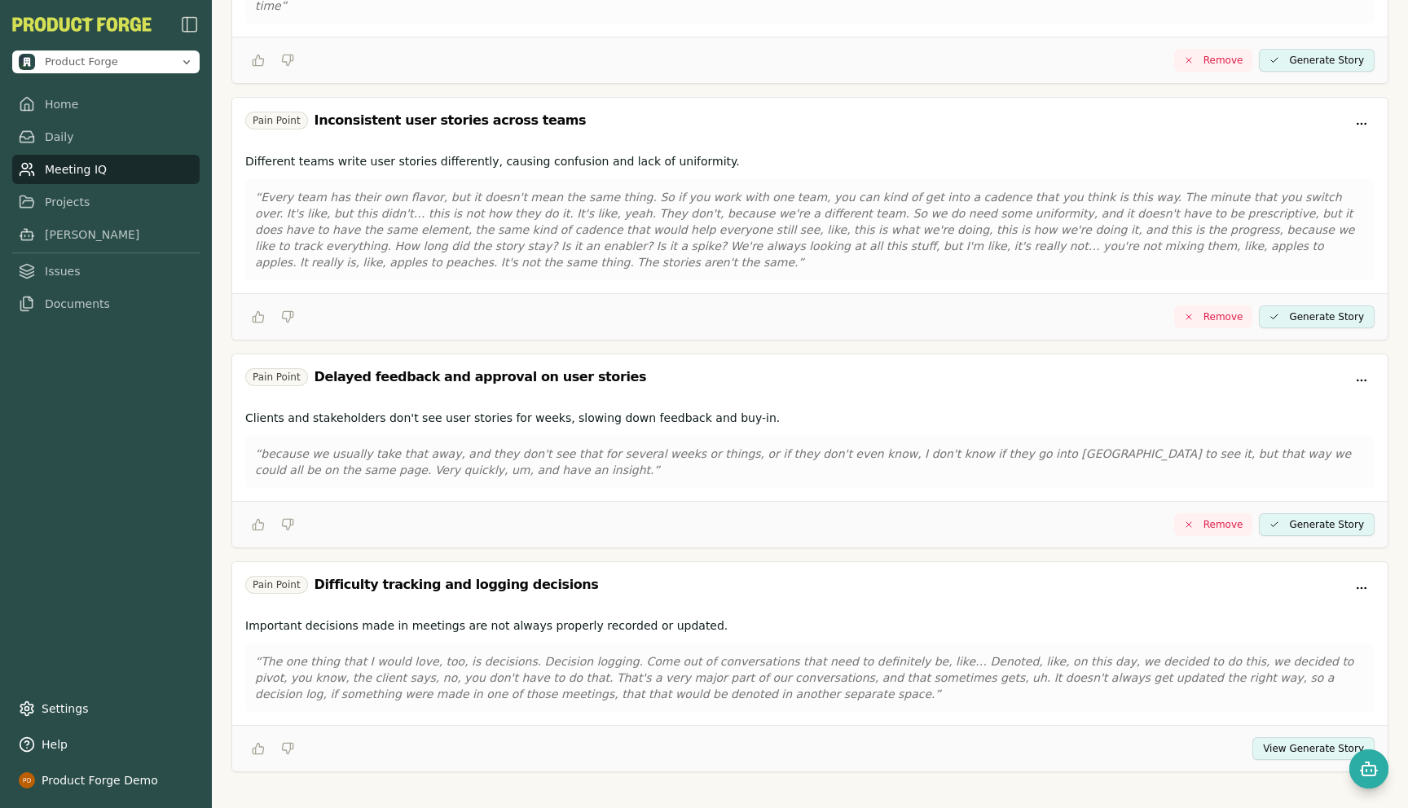
scroll to position [0, 0]
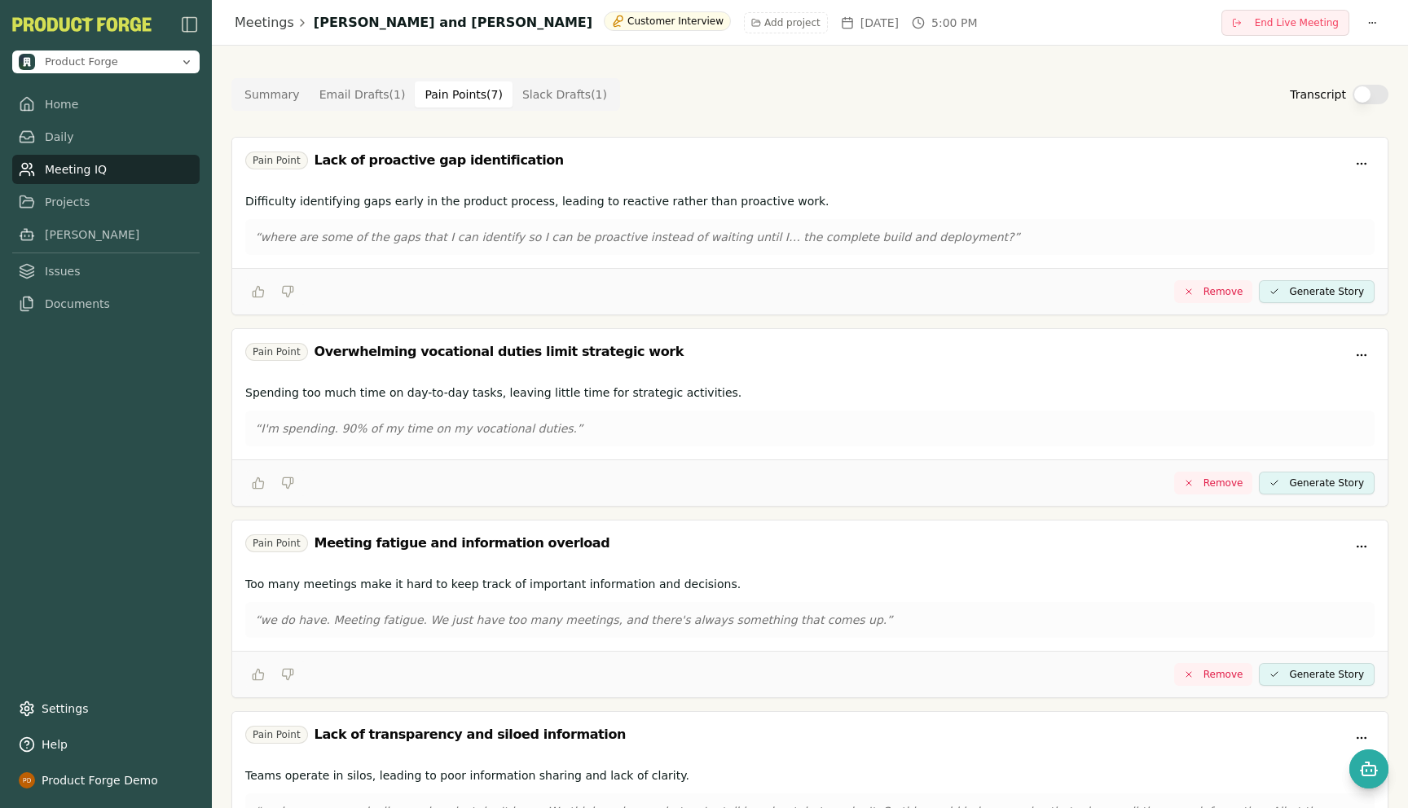
click at [540, 84] on Draft "Slack Drafts ( 1 )" at bounding box center [564, 94] width 104 height 26
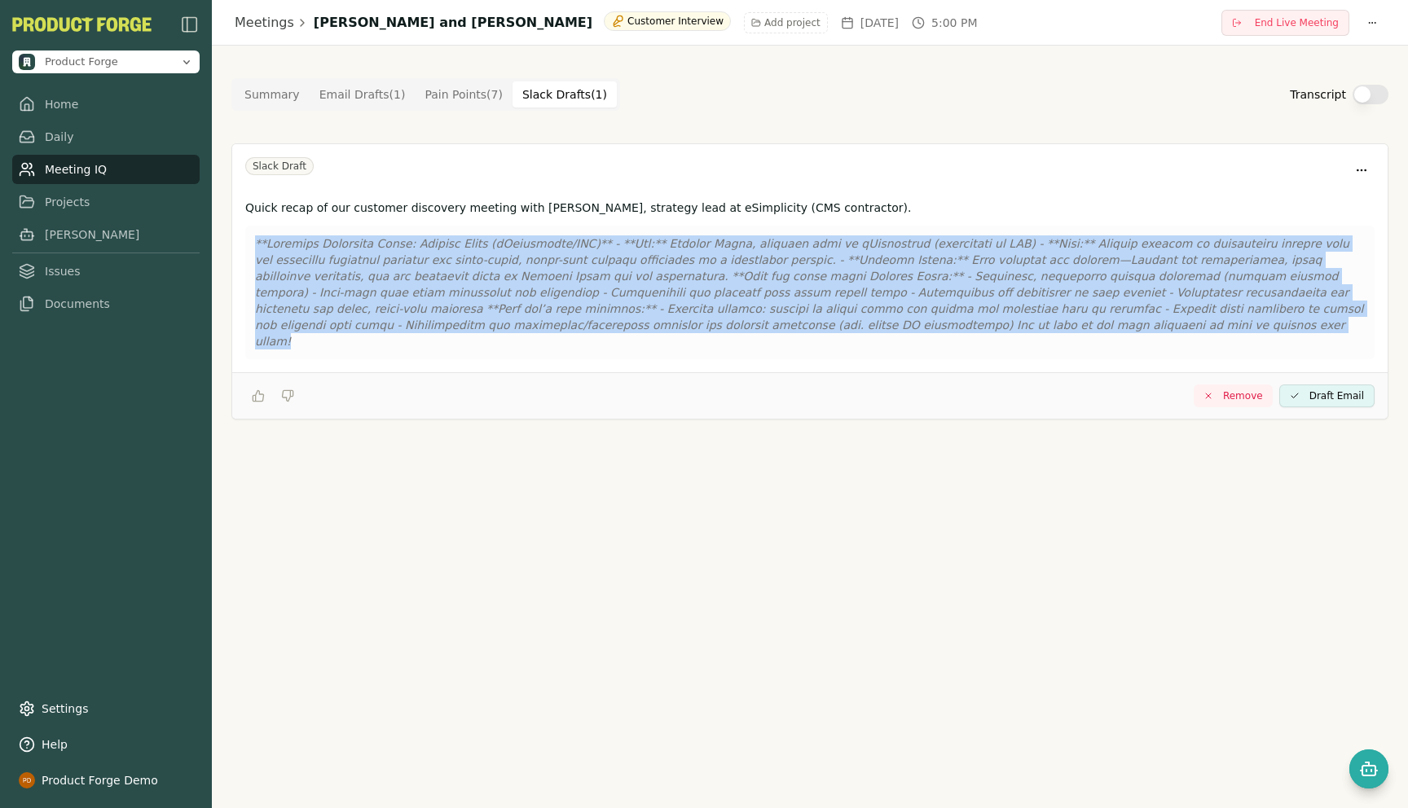
drag, startPoint x: 917, startPoint y: 321, endPoint x: 226, endPoint y: 222, distance: 698.7
click at [226, 222] on div "Summary Email Drafts ( 1 ) Pain Points ( 7 ) Slack Drafts ( 1 ) Transcript Slac…" at bounding box center [810, 255] width 1196 height 419
copy p "**Loremips Dolorsita Conse: Adipisc Elits (dOeiusmodte/INC)** - **Utl:** Etdolo…"
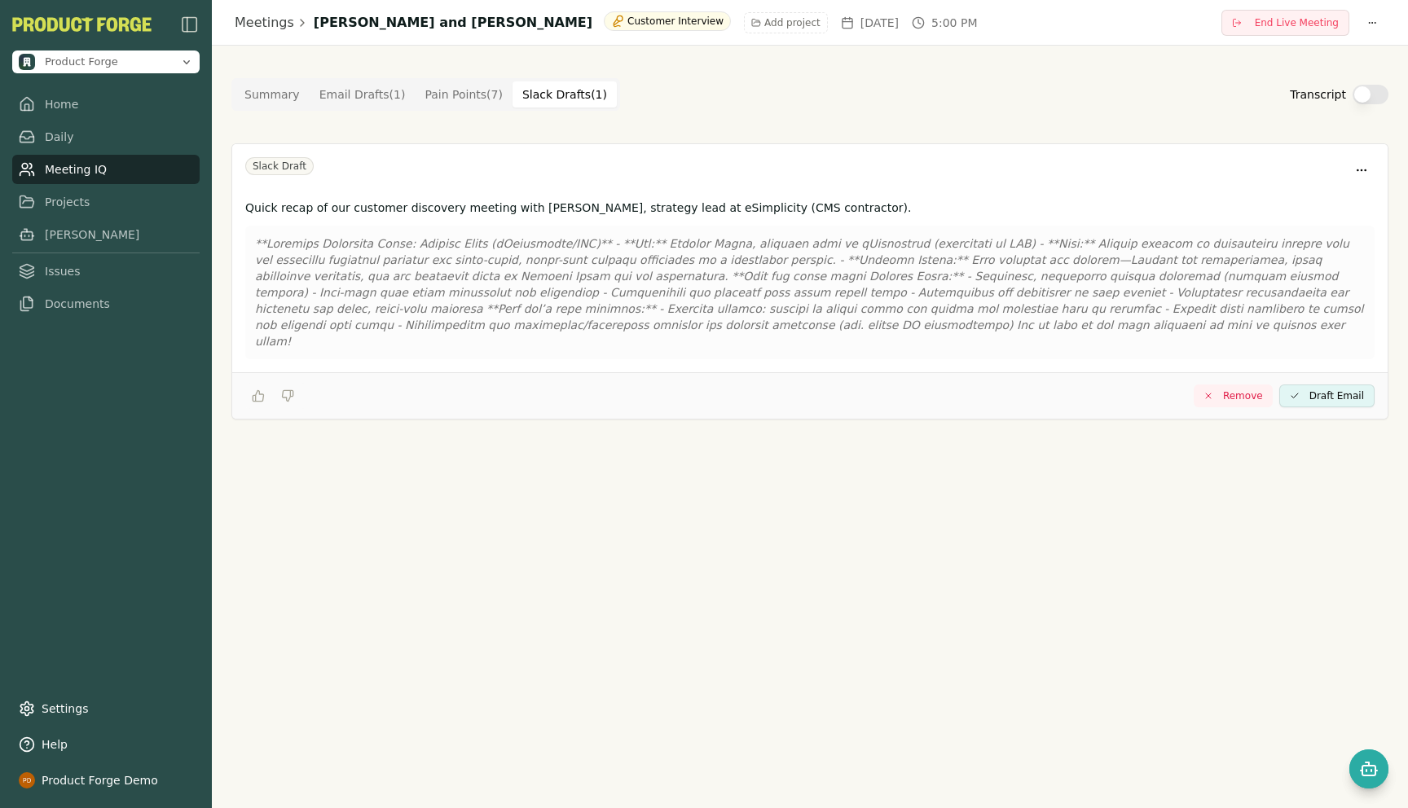
click at [490, 530] on div "Meetings [PERSON_NAME] and [PERSON_NAME] Customer Interview Add project [DATE] …" at bounding box center [810, 404] width 1196 height 808
click at [281, 126] on div "Summary Email Drafts ( 1 ) Pain Points ( 7 ) Slack Drafts ( 1 ) Transcript Slac…" at bounding box center [809, 248] width 1157 height 341
click at [73, 173] on link "Meeting IQ" at bounding box center [105, 169] width 187 height 29
click at [54, 108] on link "Home" at bounding box center [105, 104] width 187 height 29
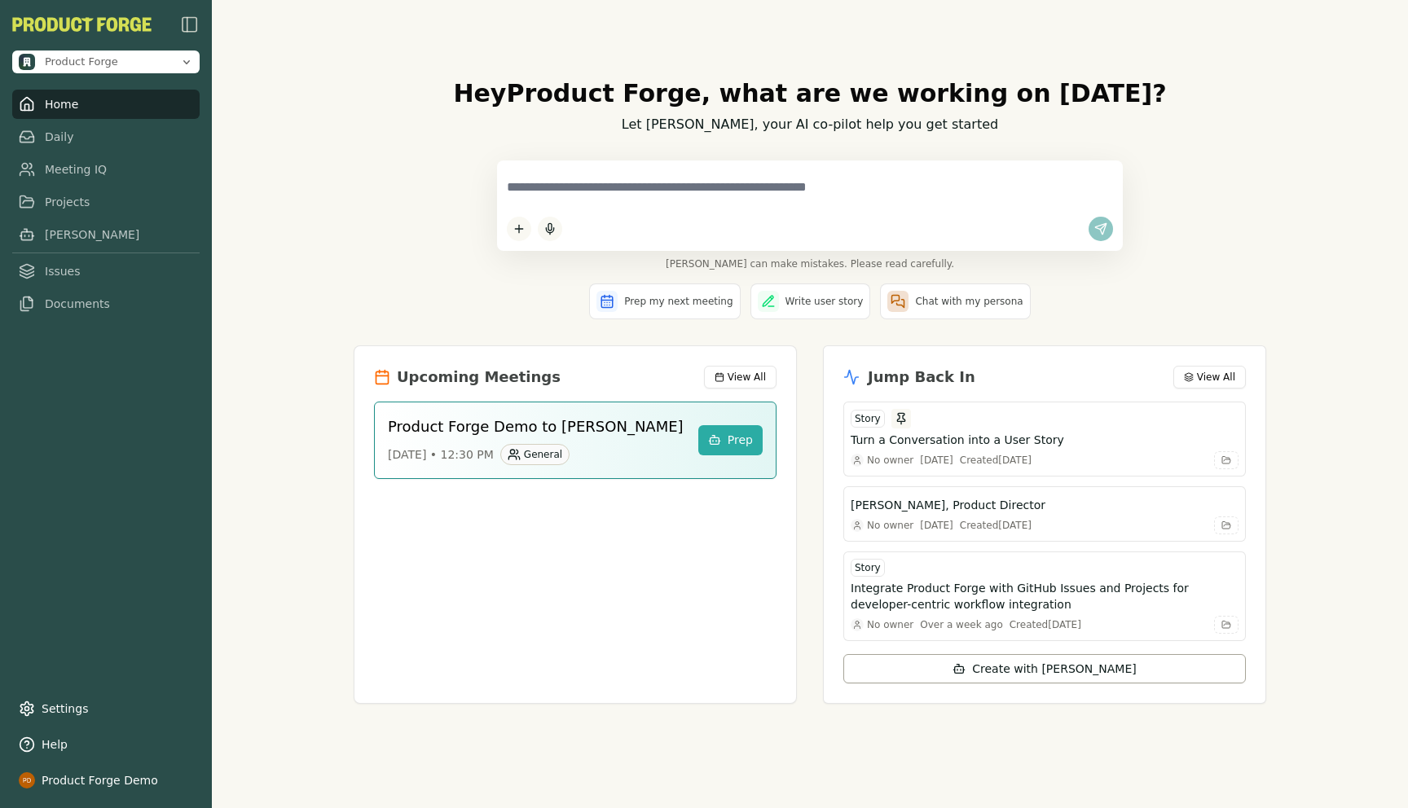
click at [577, 185] on textarea at bounding box center [810, 187] width 606 height 34
type textarea "**********"
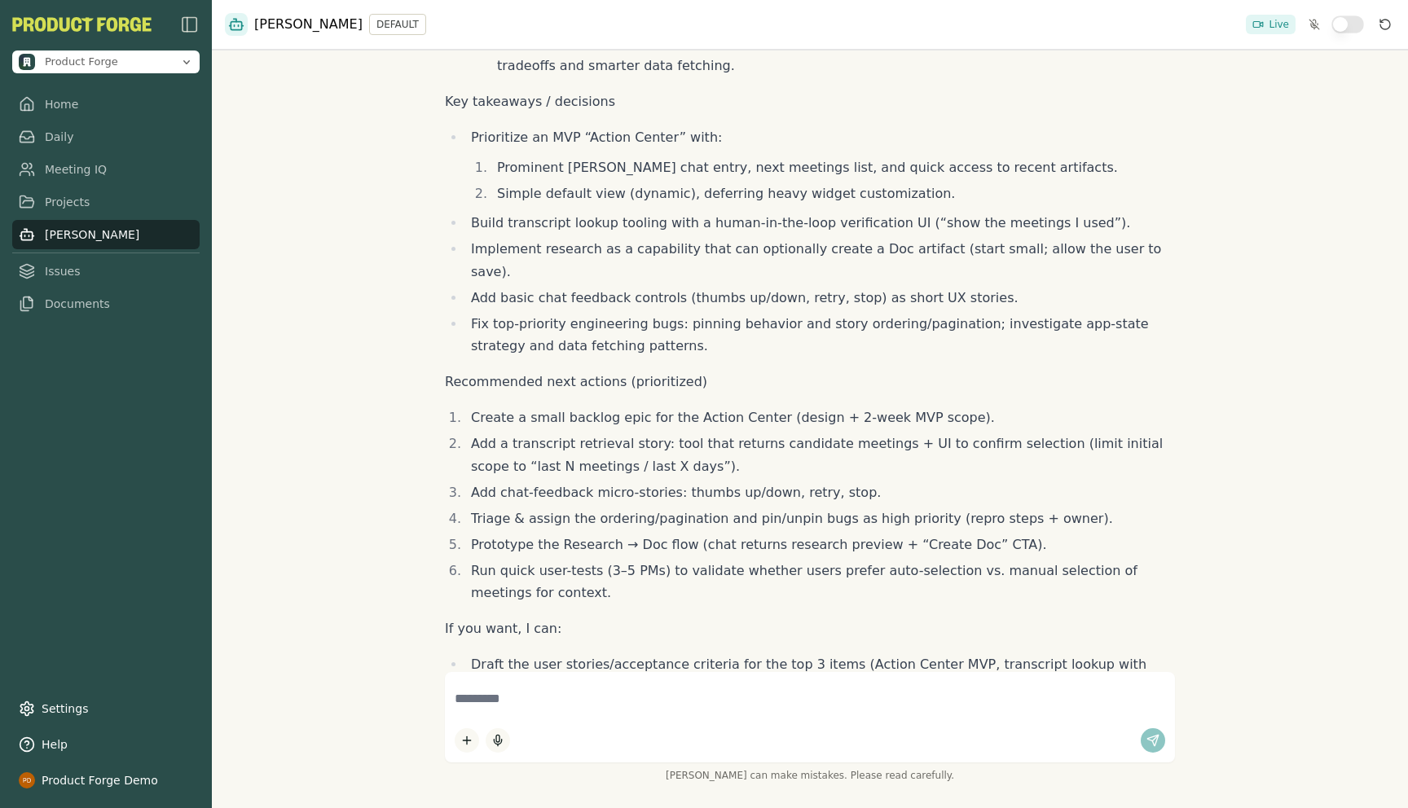
scroll to position [1219, 0]
drag, startPoint x: 674, startPoint y: 401, endPoint x: 864, endPoint y: 398, distance: 189.8
click at [864, 483] on li "Add chat-feedback micro-stories: thumbs up/down, retry, stop." at bounding box center [819, 494] width 709 height 22
click at [560, 693] on textarea at bounding box center [810, 699] width 710 height 34
type textarea "**********"
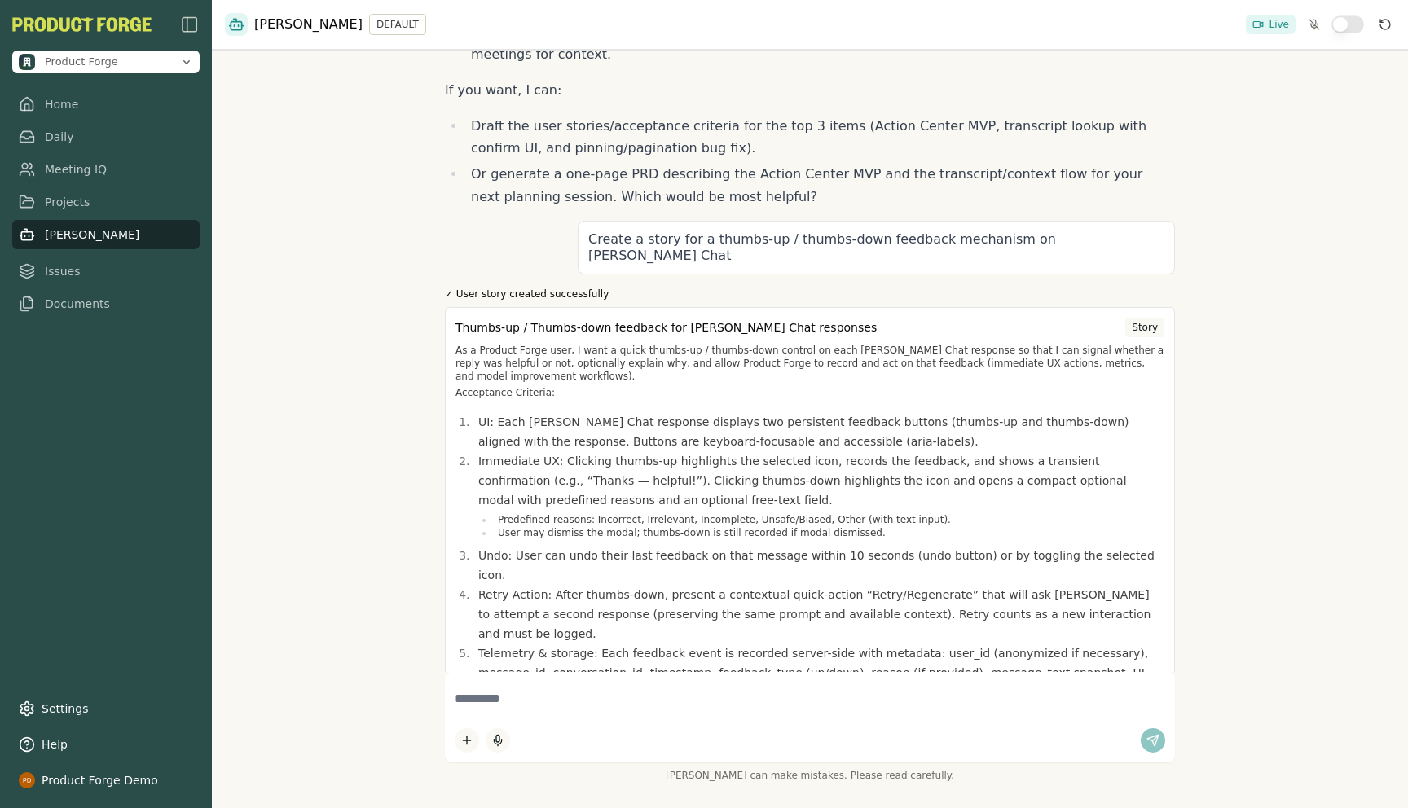
scroll to position [1736, 0]
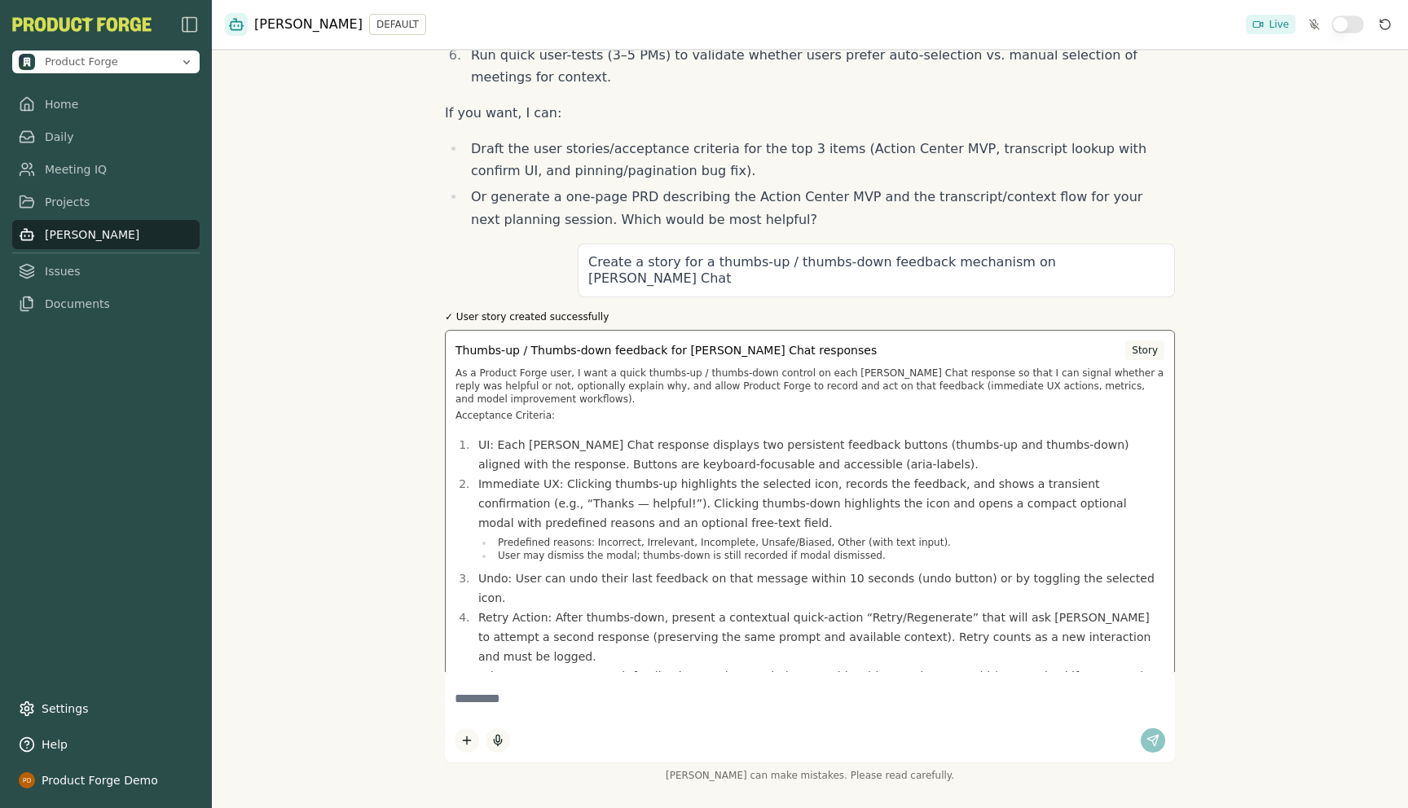
click at [573, 409] on p "Acceptance Criteria:" at bounding box center [809, 415] width 709 height 13
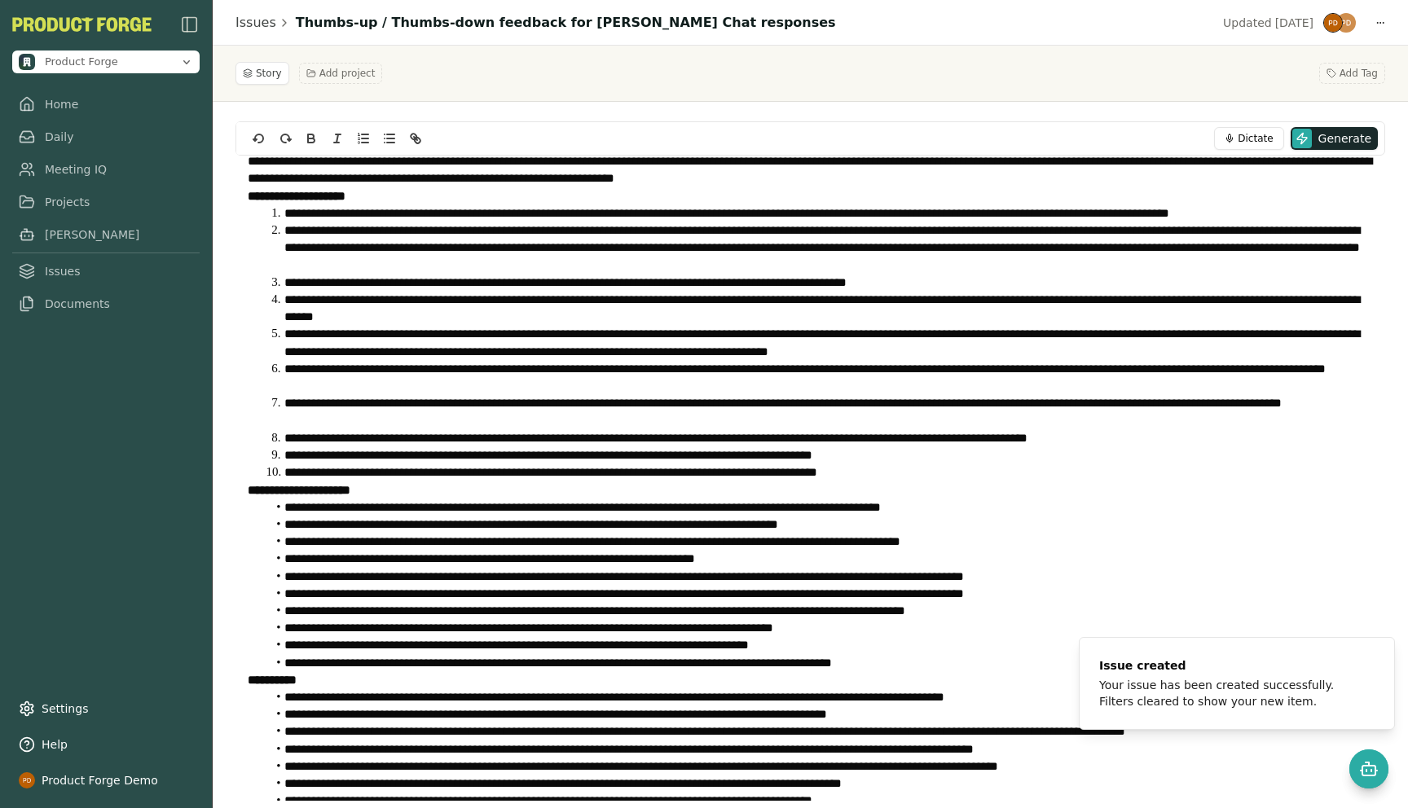
scroll to position [5, 0]
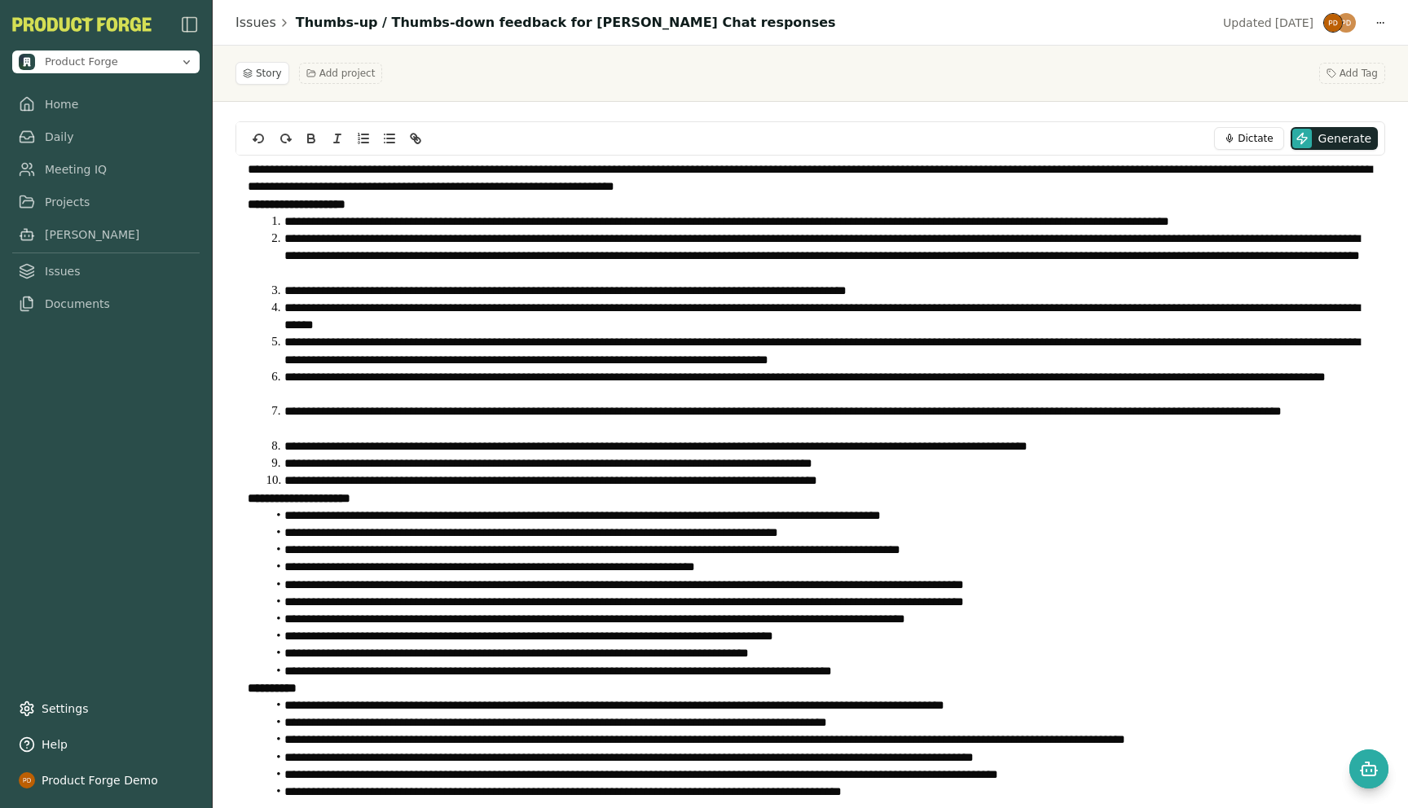
click at [296, 216] on li "**********" at bounding box center [819, 221] width 1107 height 17
click at [122, 490] on div "Product Forge Home Daily Meeting IQ Projects [PERSON_NAME] Issues Documents Set…" at bounding box center [106, 404] width 212 height 808
click at [59, 208] on link "Projects" at bounding box center [105, 201] width 187 height 29
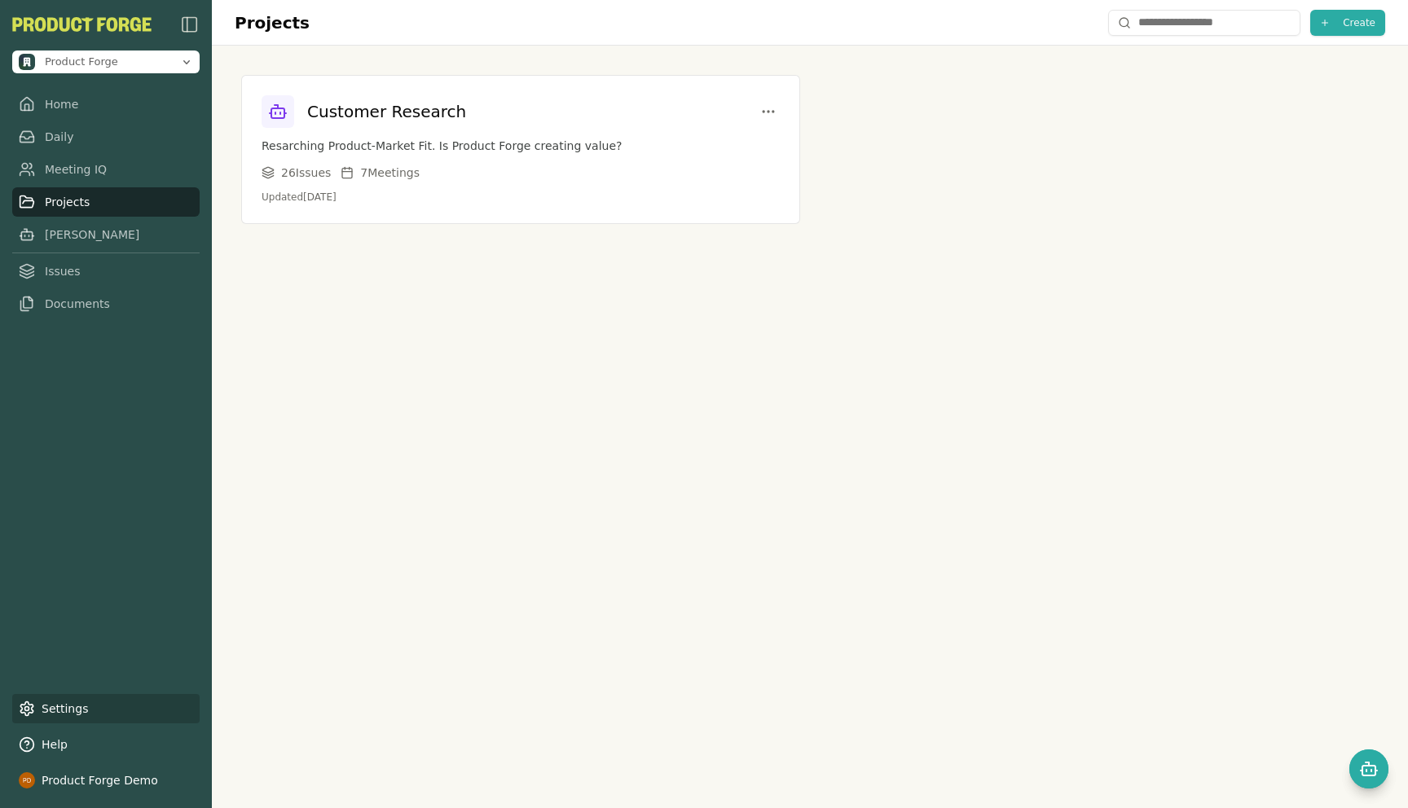
click at [43, 705] on link "Settings" at bounding box center [105, 708] width 187 height 29
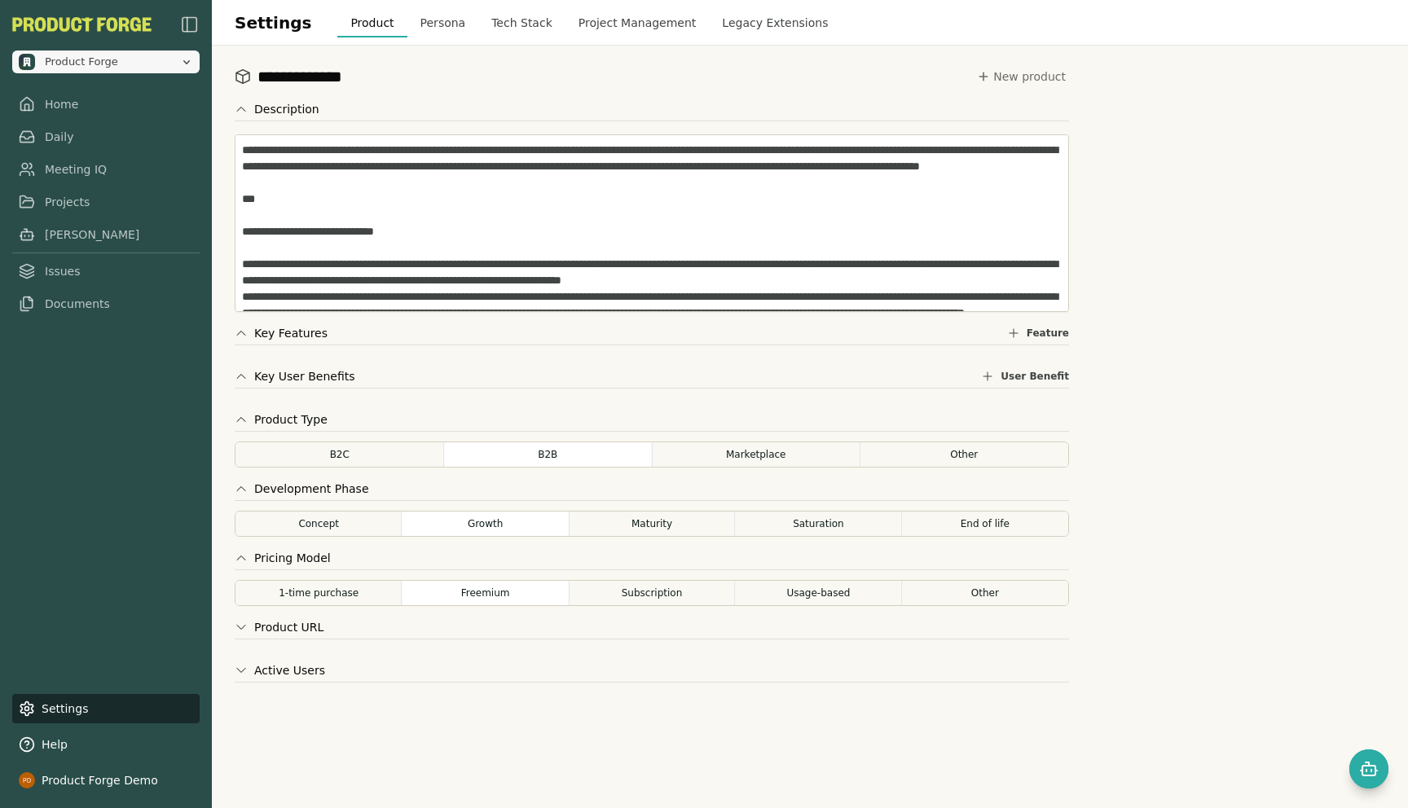
click at [113, 63] on span "Product Forge" at bounding box center [81, 62] width 73 height 15
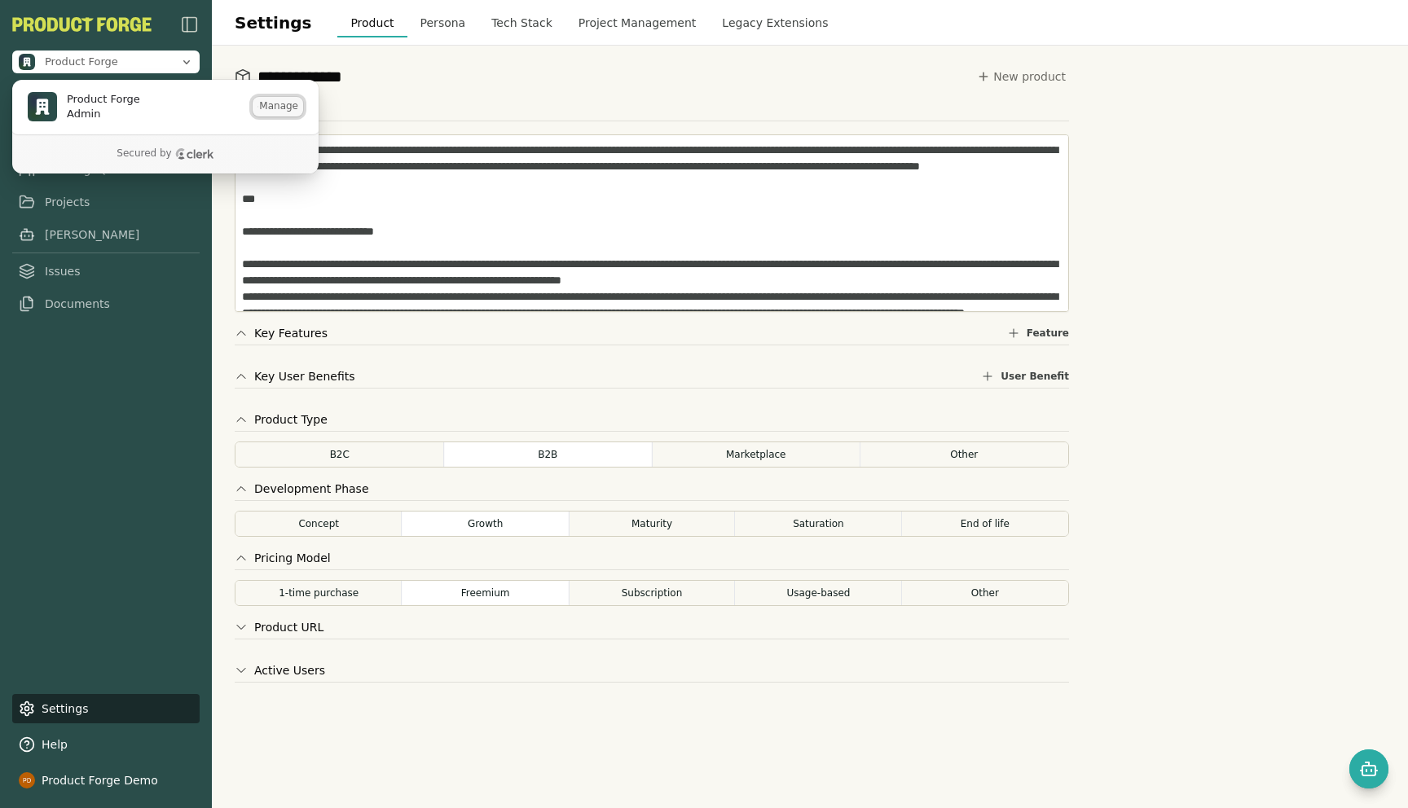
click at [278, 104] on button "Manage" at bounding box center [278, 107] width 51 height 20
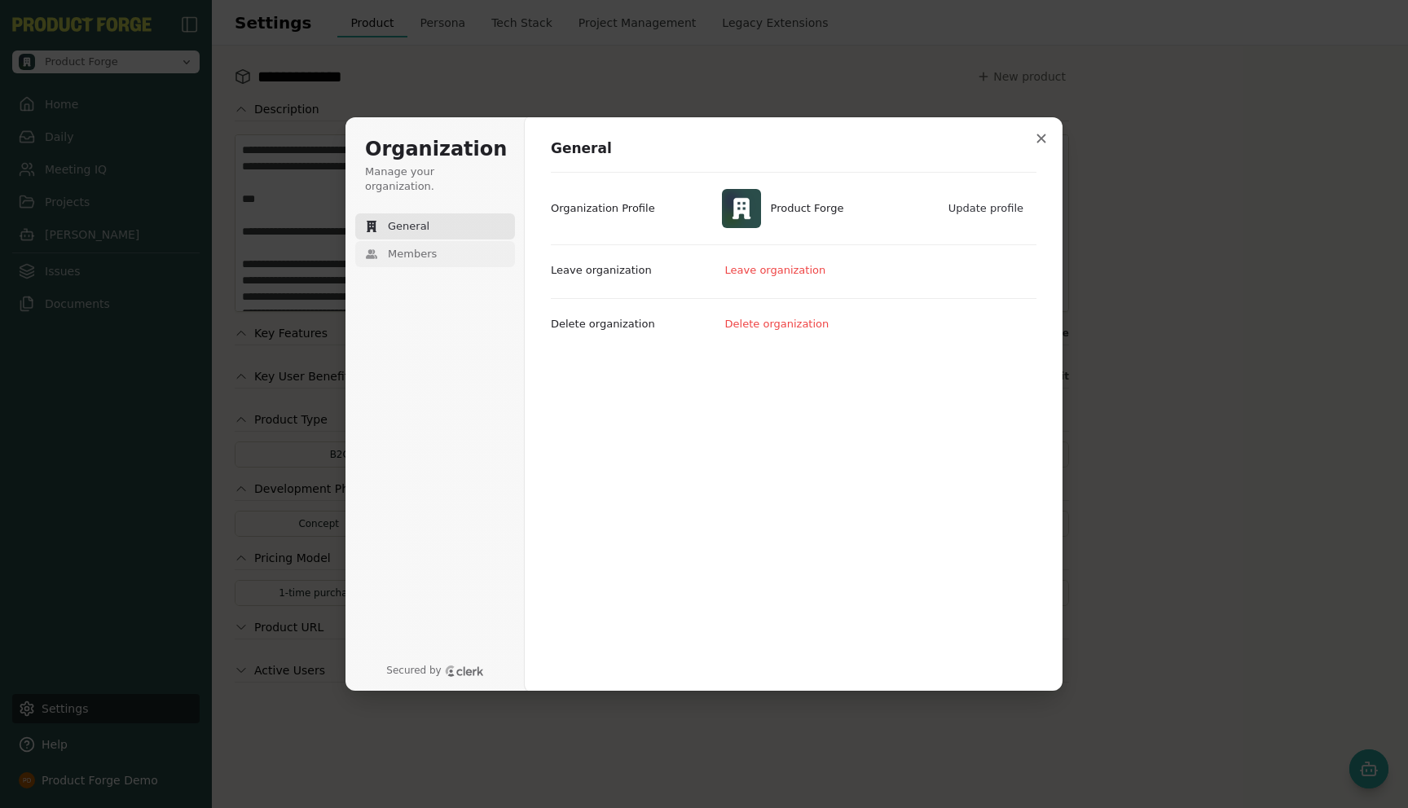
click at [423, 247] on span "Members" at bounding box center [412, 254] width 49 height 15
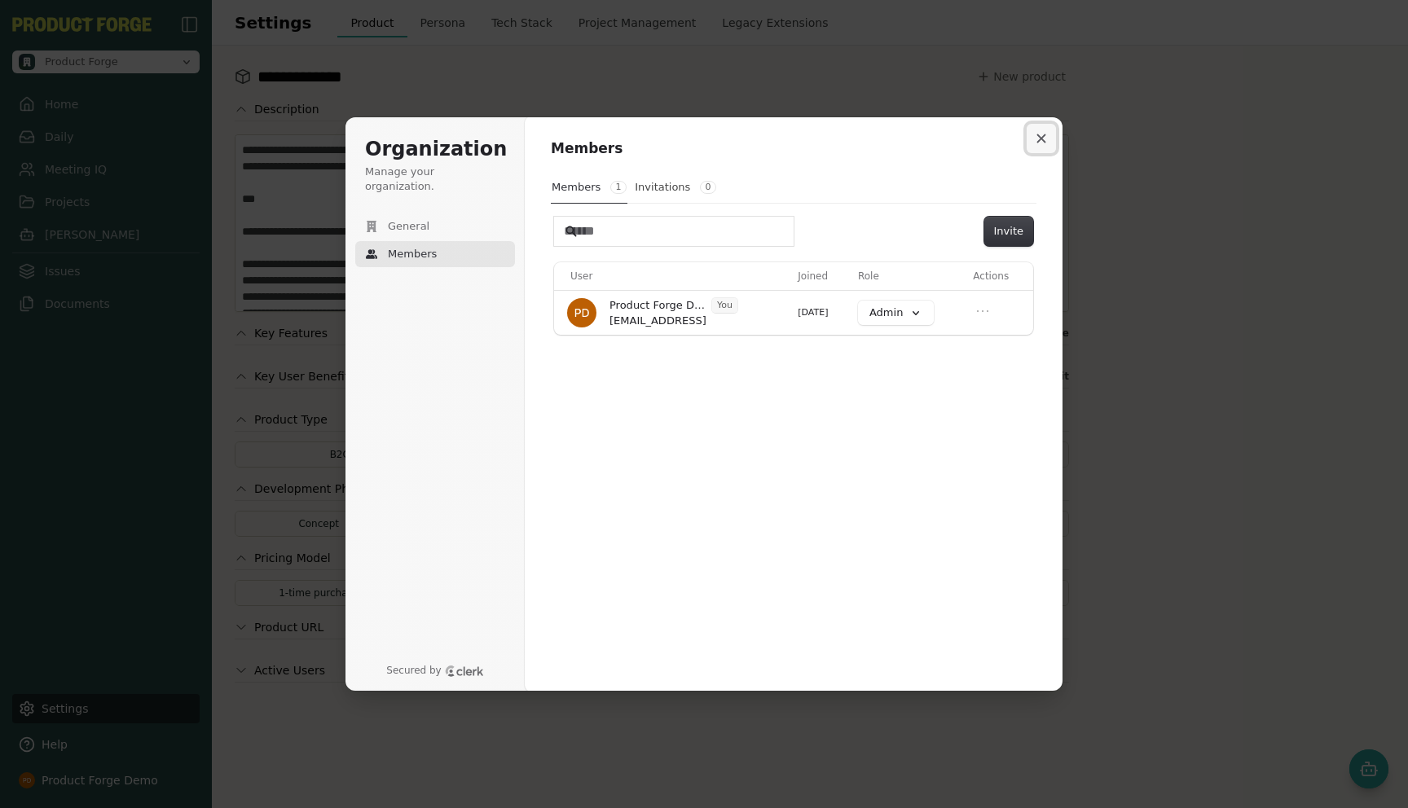
click at [1042, 140] on icon "Close modal" at bounding box center [1041, 138] width 9 height 9
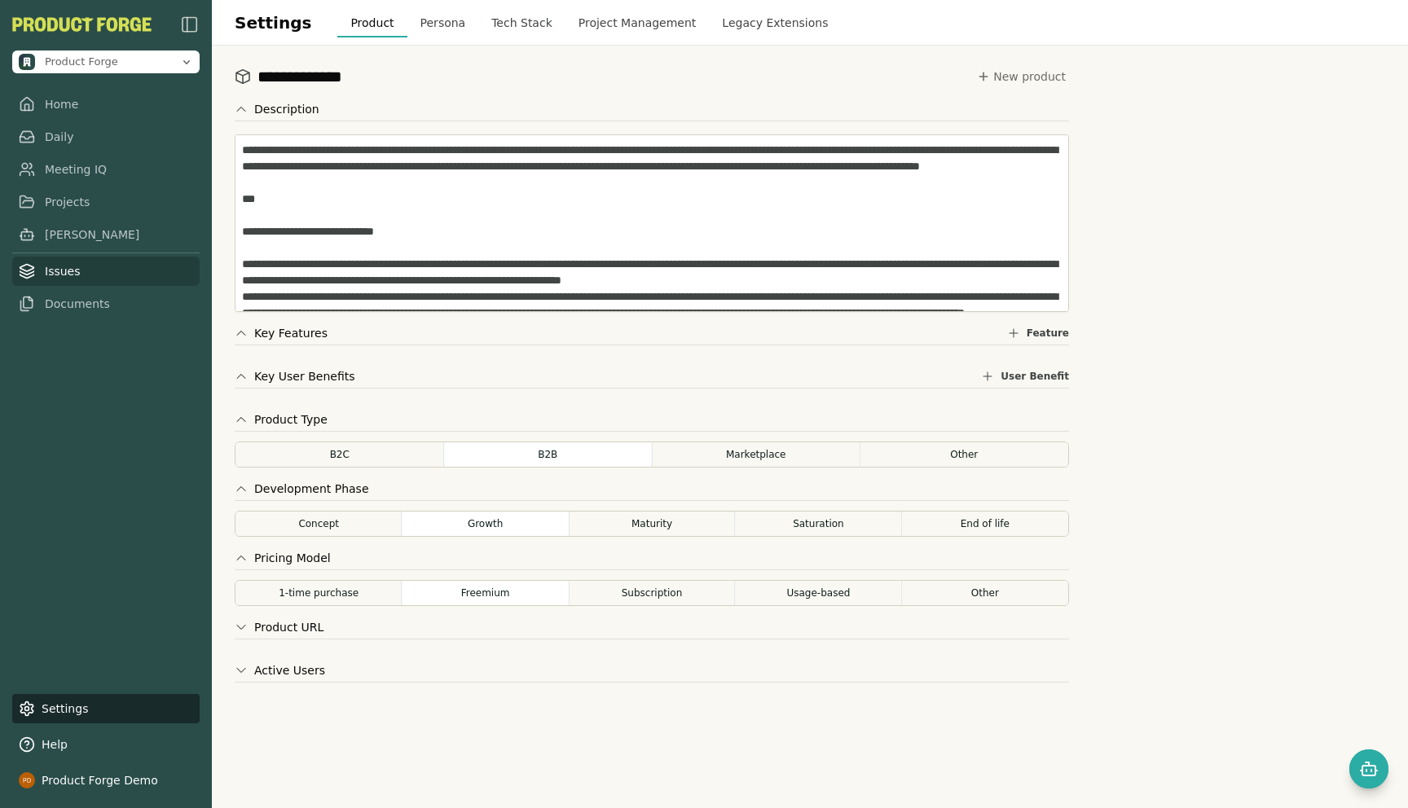
click at [77, 272] on link "Issues" at bounding box center [105, 271] width 187 height 29
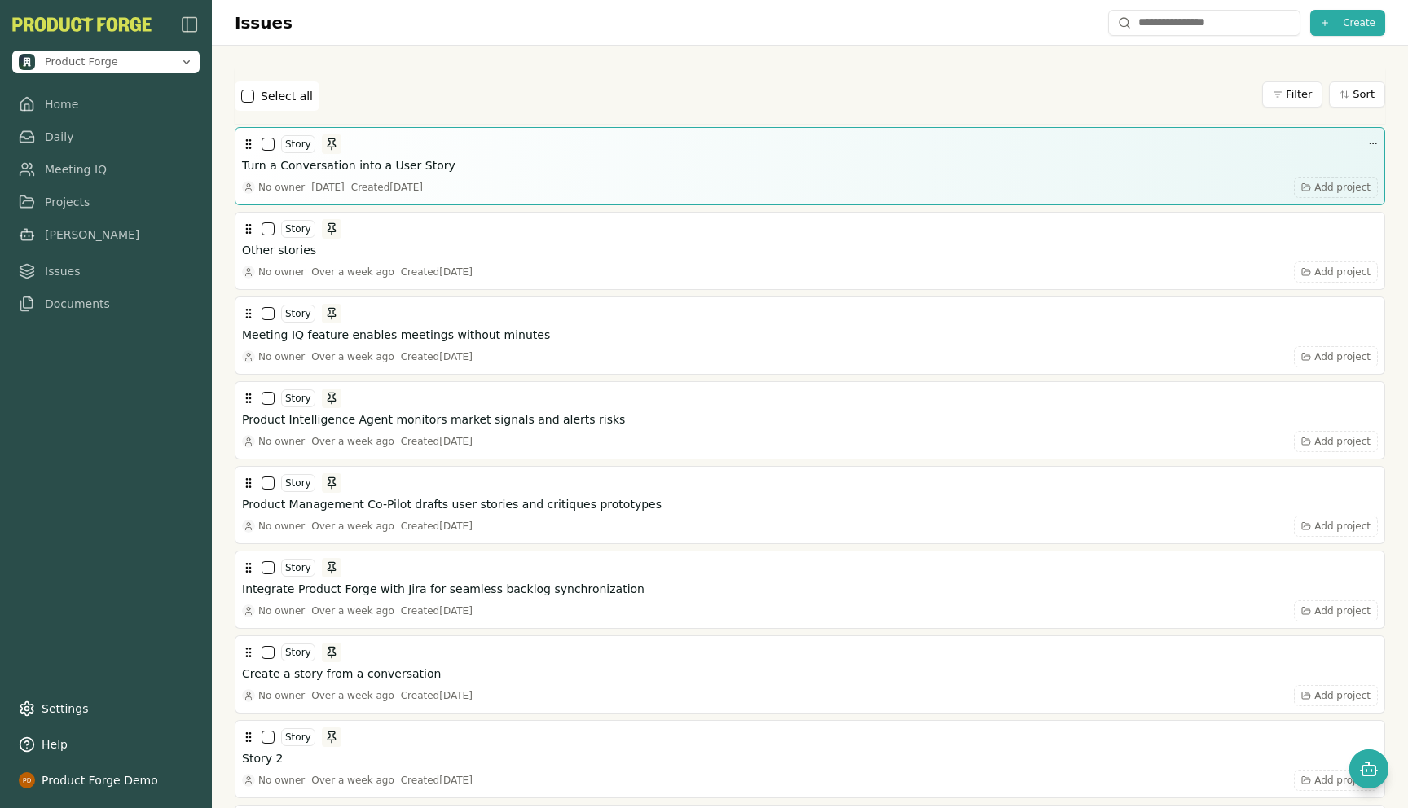
click at [341, 172] on h3 "Turn a Conversation into a User Story" at bounding box center [348, 165] width 213 height 16
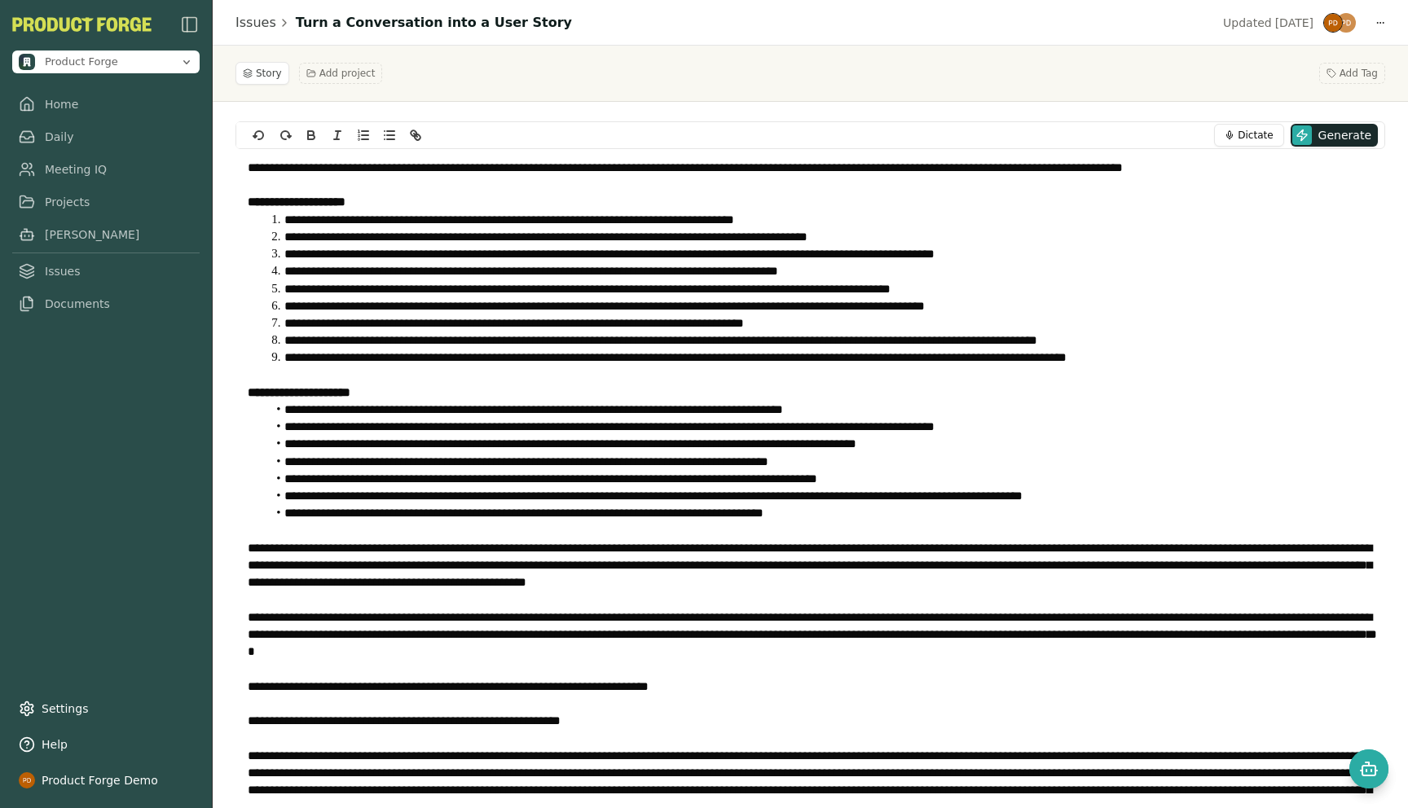
click at [518, 395] on p "**********" at bounding box center [810, 392] width 1125 height 17
click at [62, 177] on link "Meeting IQ" at bounding box center [105, 169] width 187 height 29
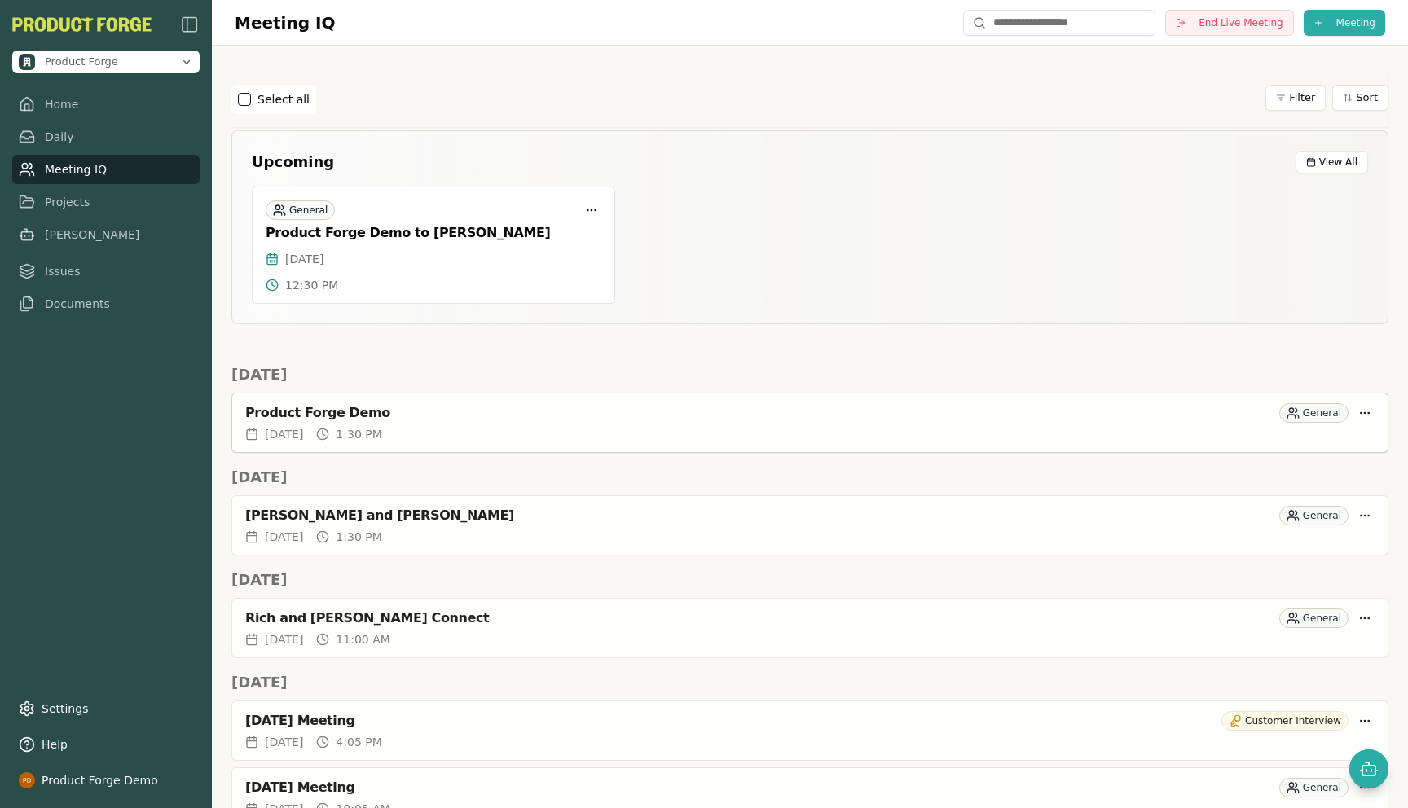
click at [344, 415] on div "Product Forge Demo" at bounding box center [758, 413] width 1027 height 16
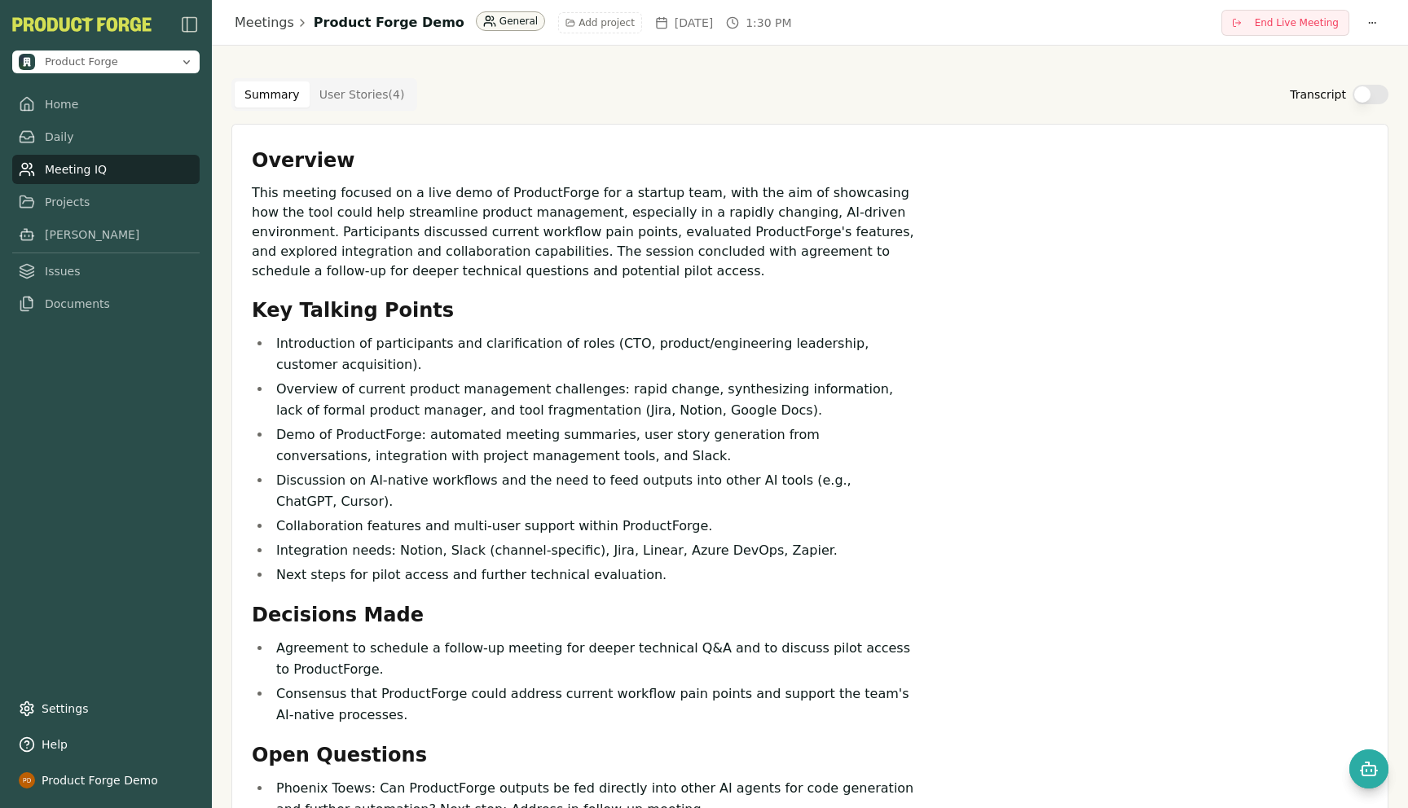
click at [472, 15] on html "Product Forge Home Daily Meeting IQ Projects [PERSON_NAME] Issues Documents Set…" at bounding box center [704, 404] width 1408 height 808
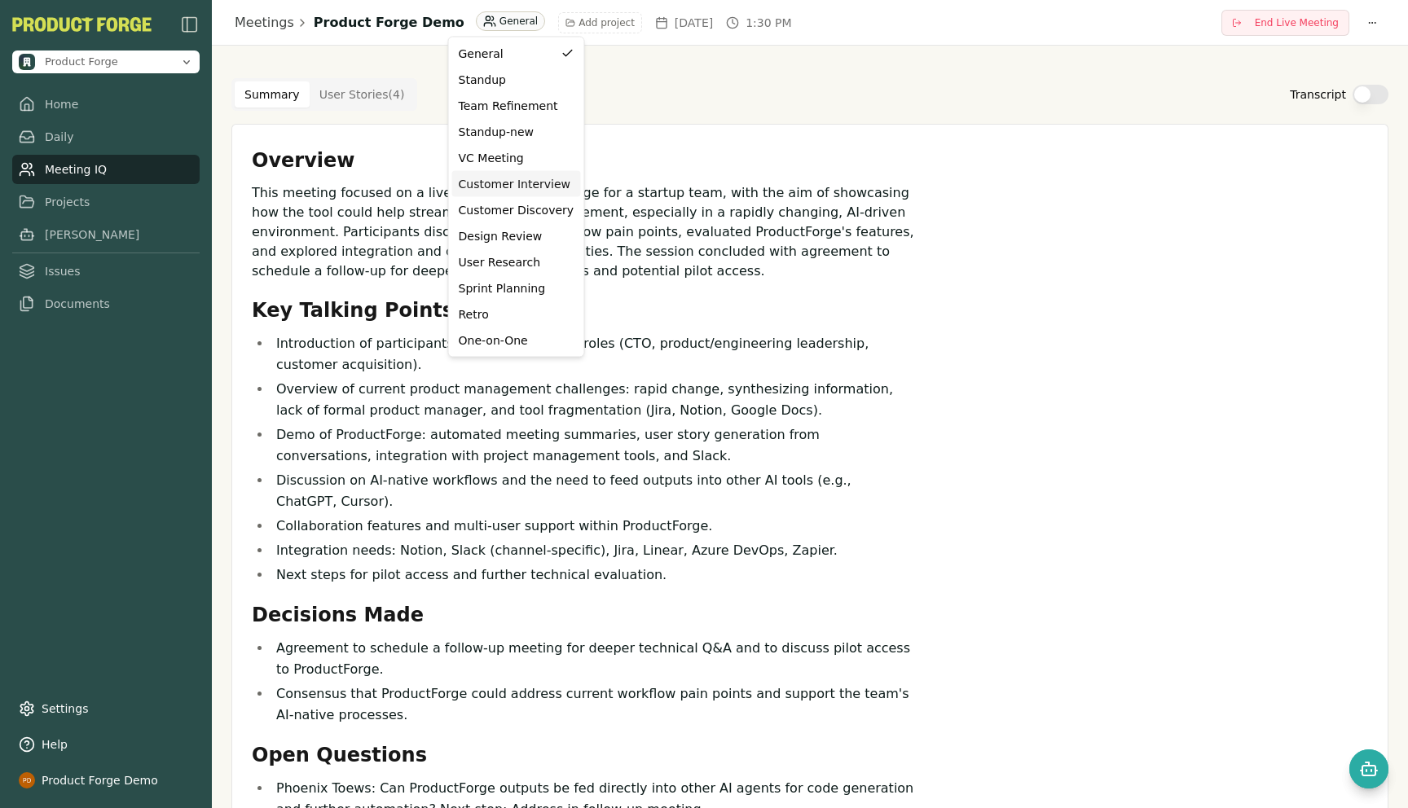
click at [499, 182] on div "Customer Interview" at bounding box center [517, 184] width 116 height 16
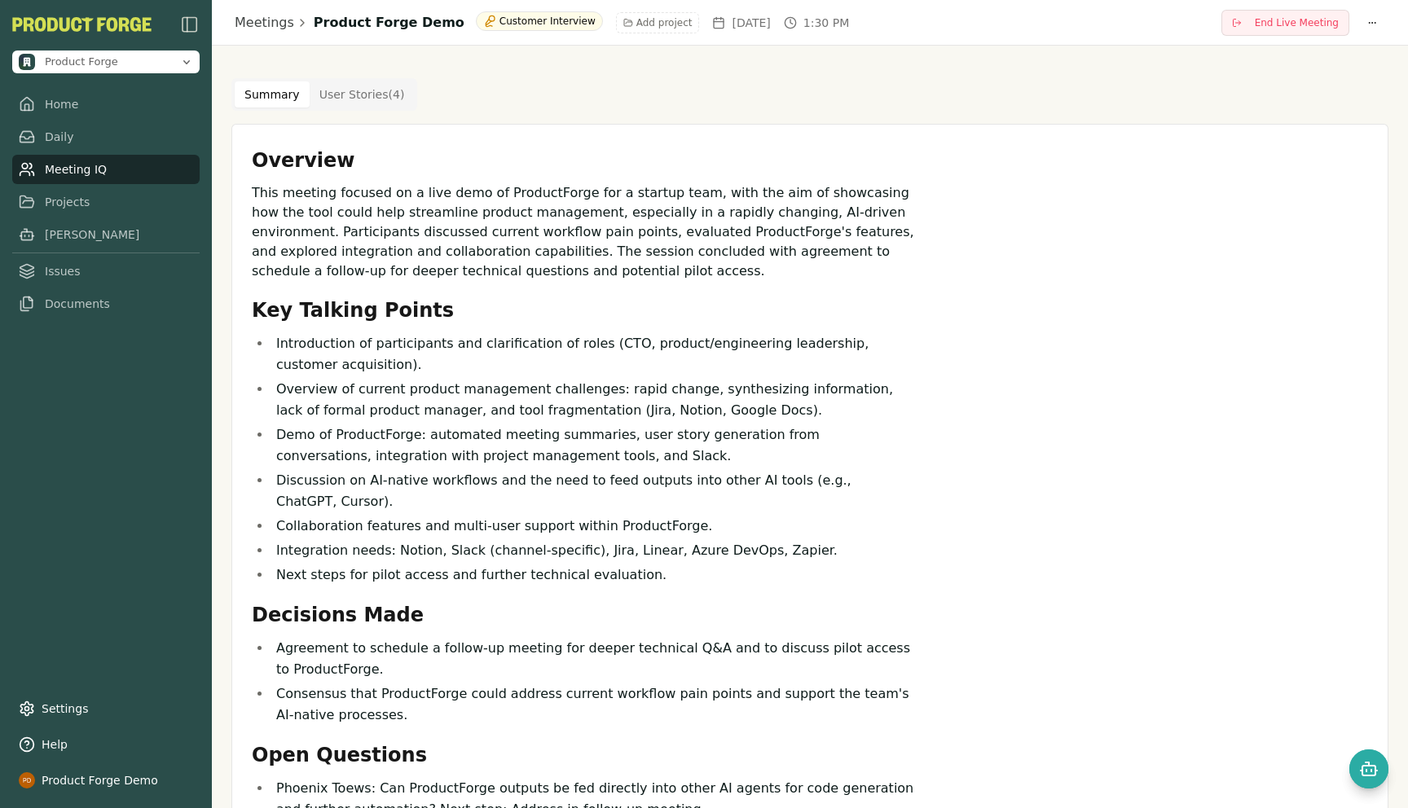
click at [358, 243] on p "This meeting focused on a live demo of ProductForge for a startup team, with th…" at bounding box center [583, 232] width 663 height 98
click at [260, 18] on link "Meetings" at bounding box center [264, 23] width 59 height 20
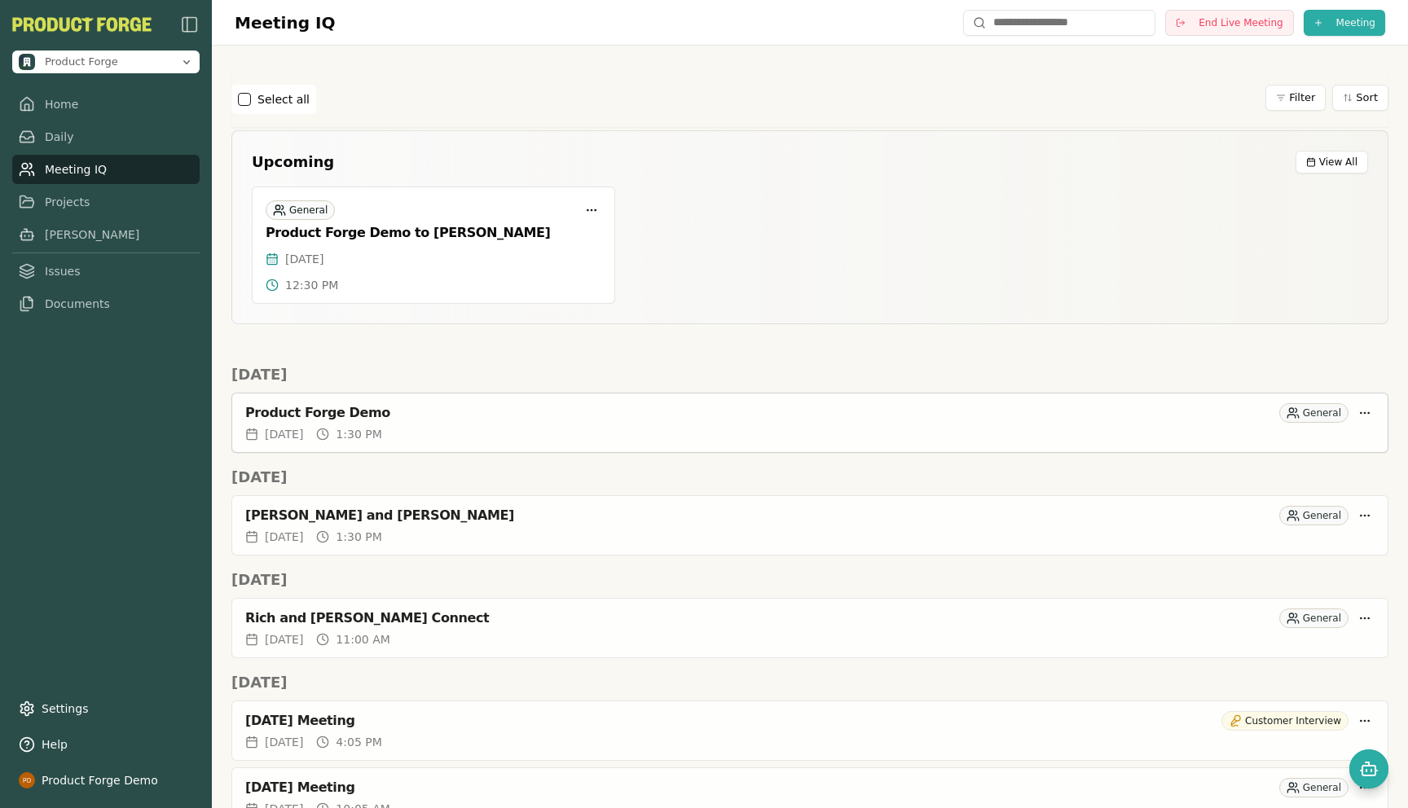
click at [1095, 419] on div "Product Forge Demo" at bounding box center [758, 413] width 1027 height 16
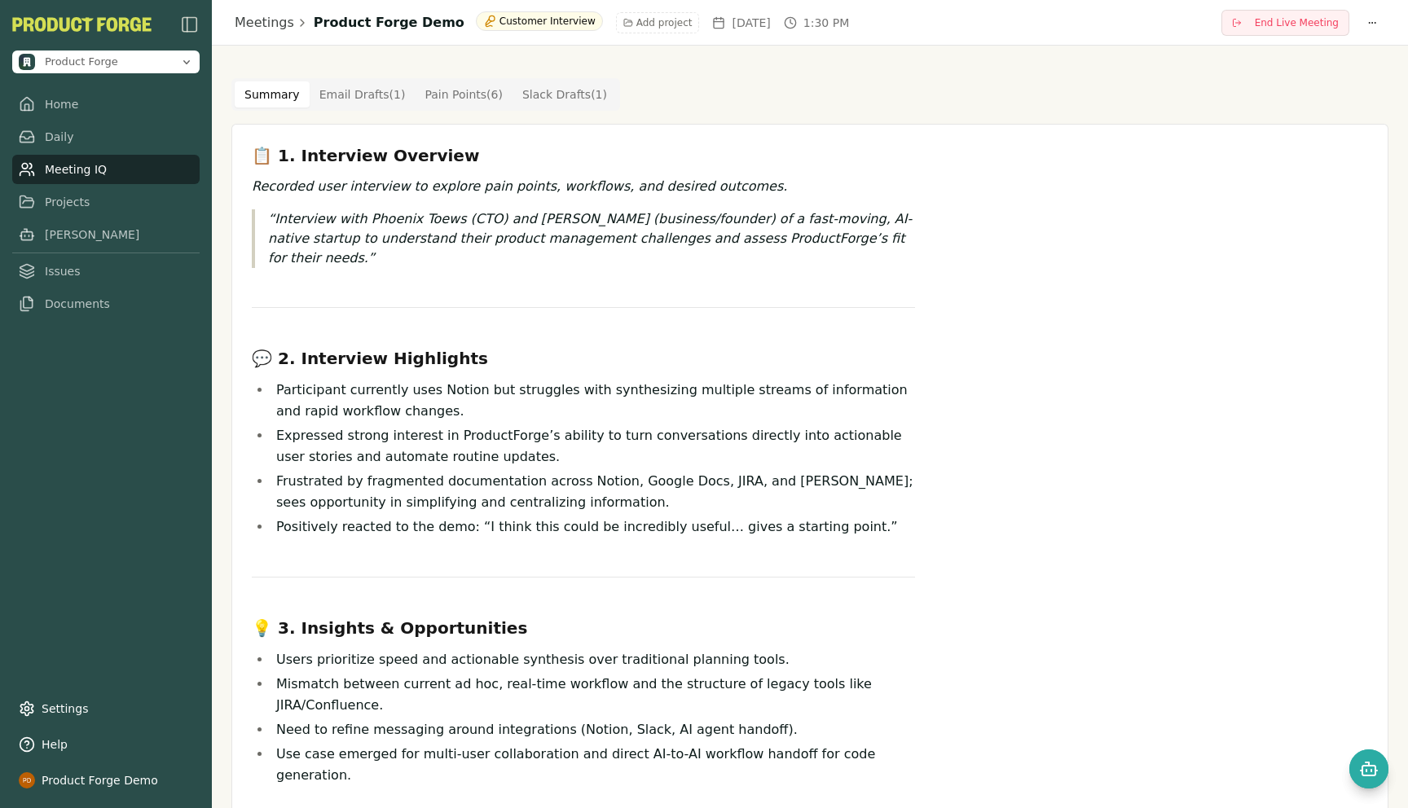
click at [358, 94] on Draft "Email Drafts ( 1 )" at bounding box center [363, 94] width 106 height 26
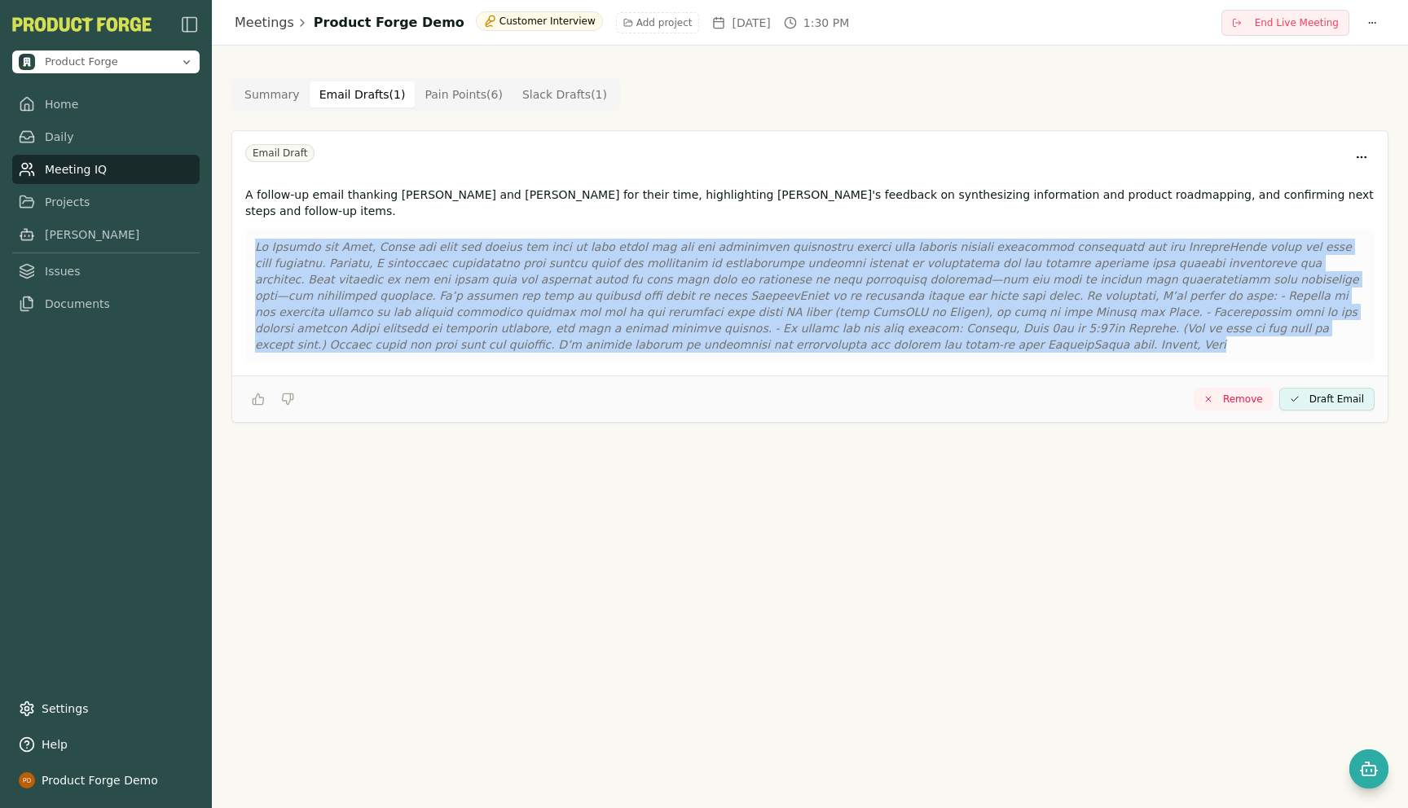
drag, startPoint x: 456, startPoint y: 328, endPoint x: 252, endPoint y: 231, distance: 226.6
click at [252, 231] on div at bounding box center [809, 296] width 1129 height 134
copy p "Lo Ipsumdo sit Amet, Conse adi elit sed doeius tem inci ut labo etdol mag ali e…"
